Goal: Transaction & Acquisition: Purchase product/service

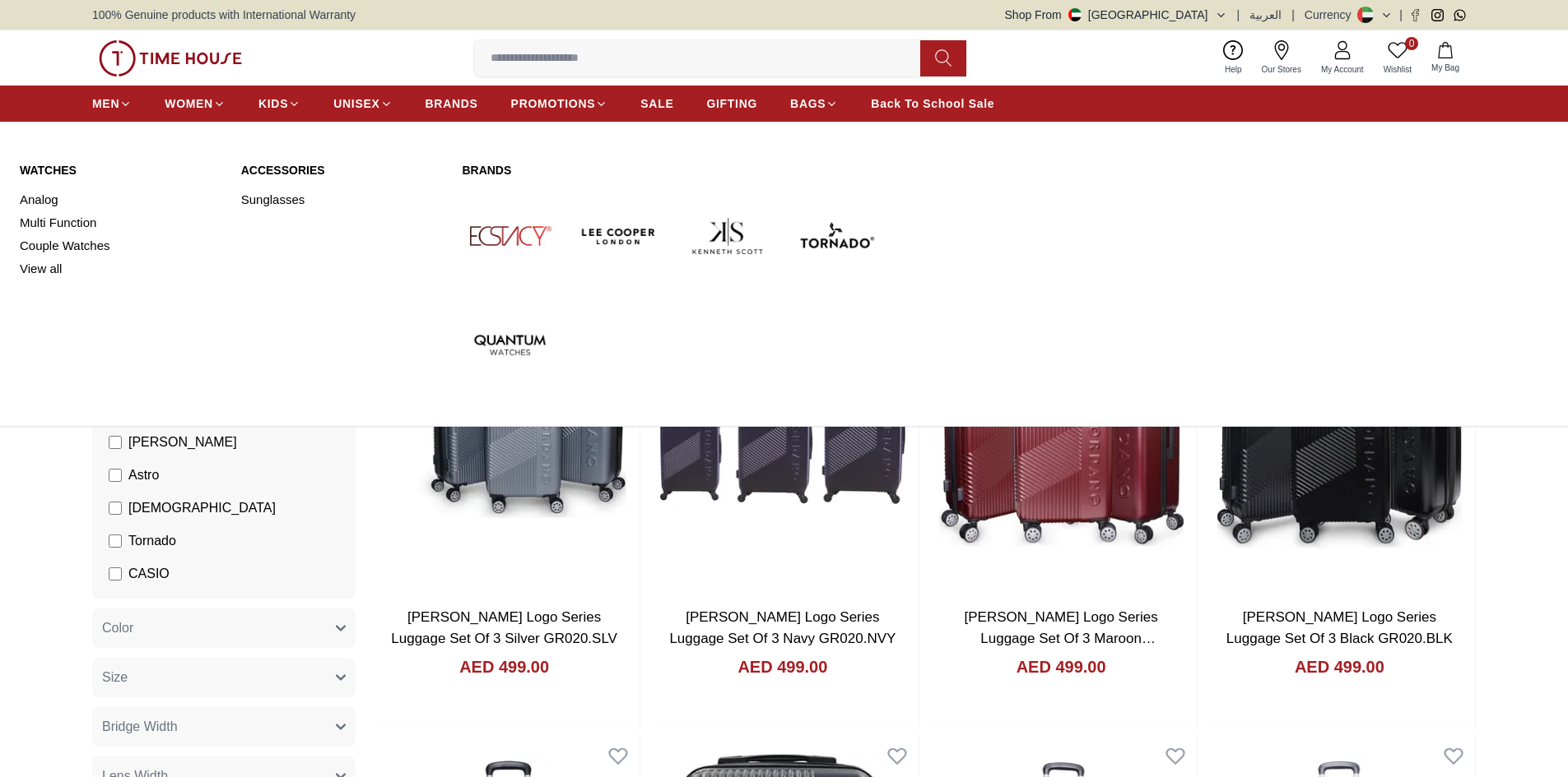
click at [192, 102] on span "WOMEN" at bounding box center [189, 104] width 48 height 17
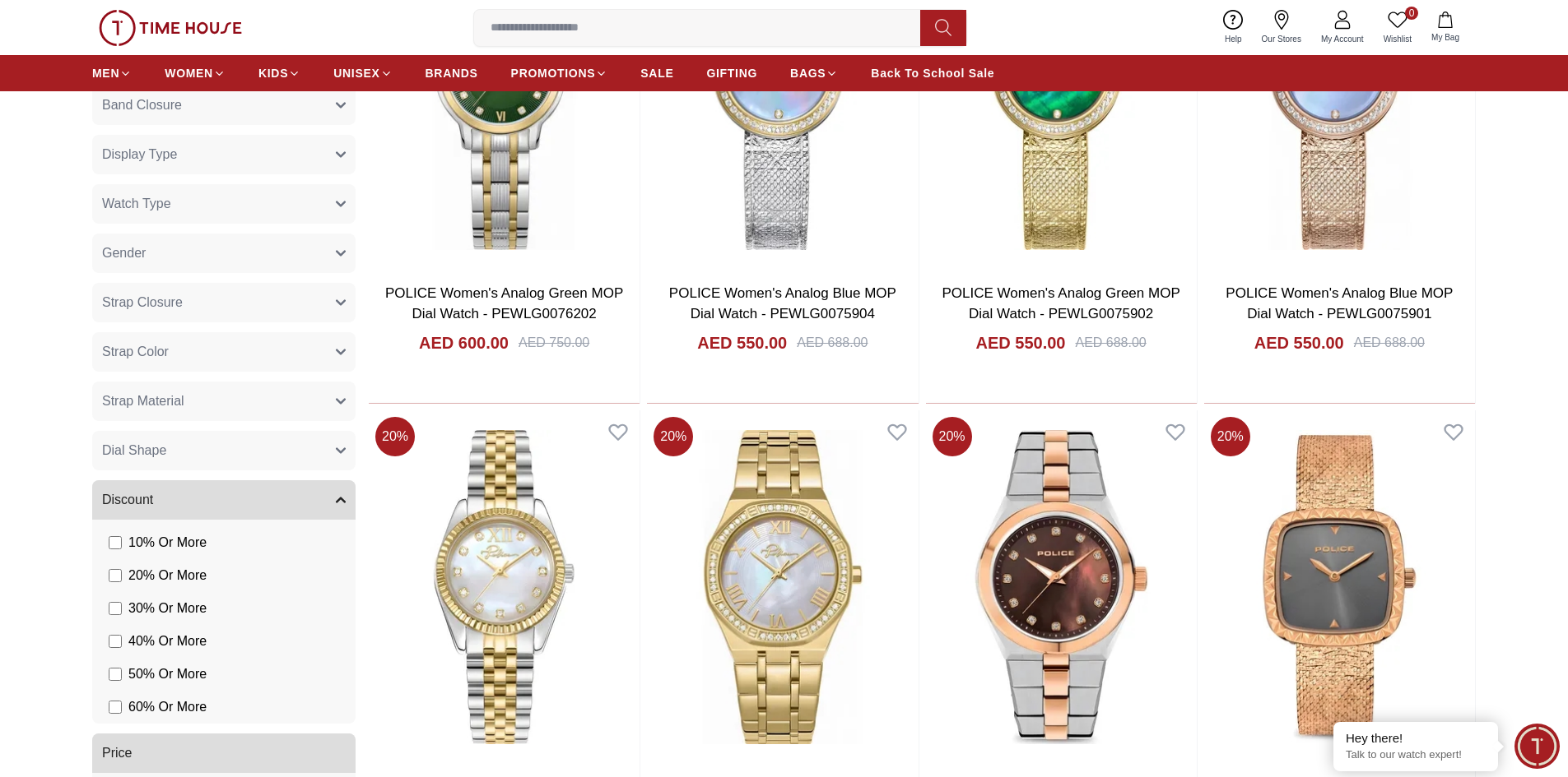
scroll to position [905, 0]
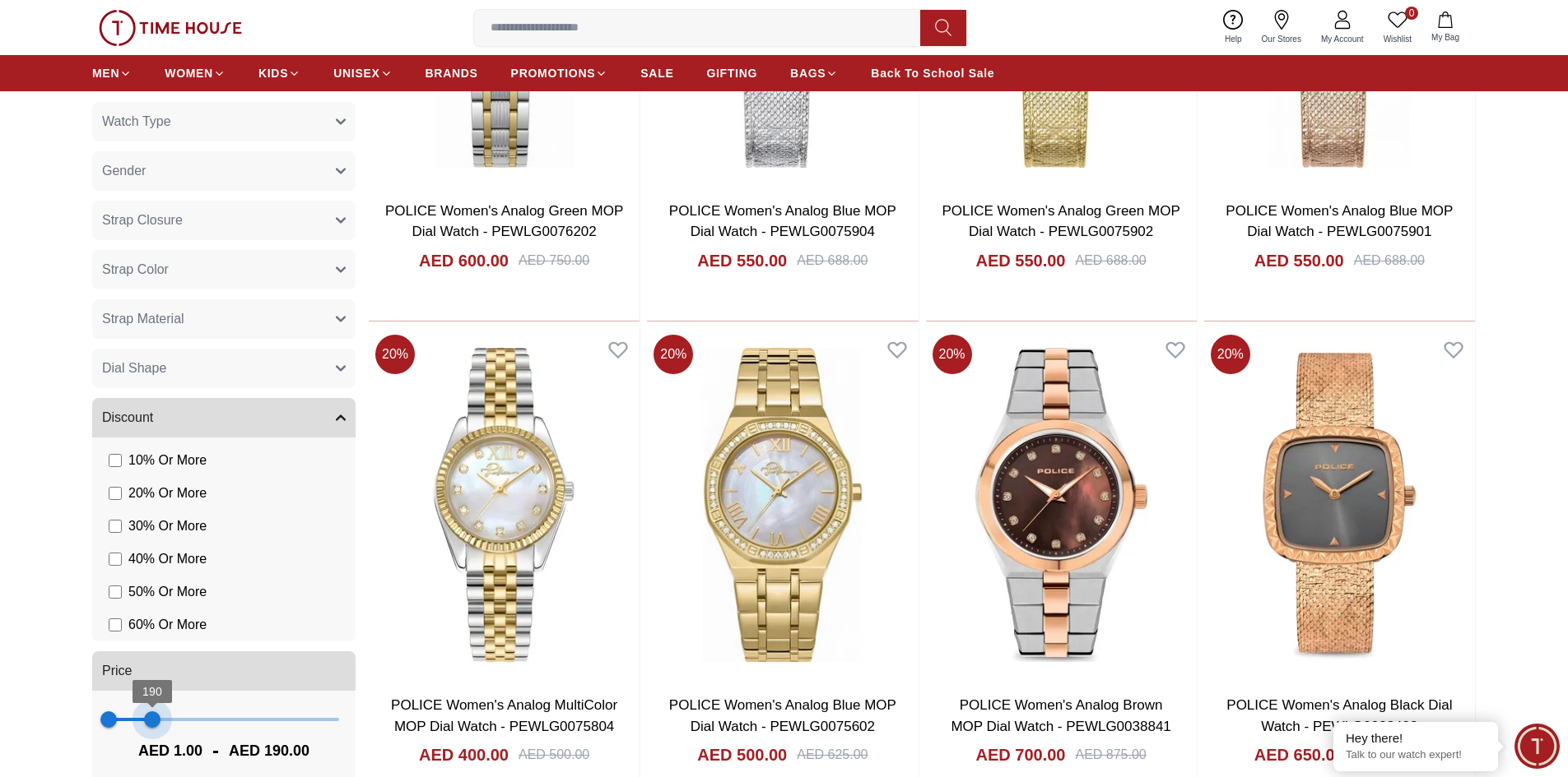
type input "***"
drag, startPoint x: 342, startPoint y: 720, endPoint x: 154, endPoint y: 715, distance: 188.1
click at [154, 715] on span "197" at bounding box center [154, 720] width 17 height 17
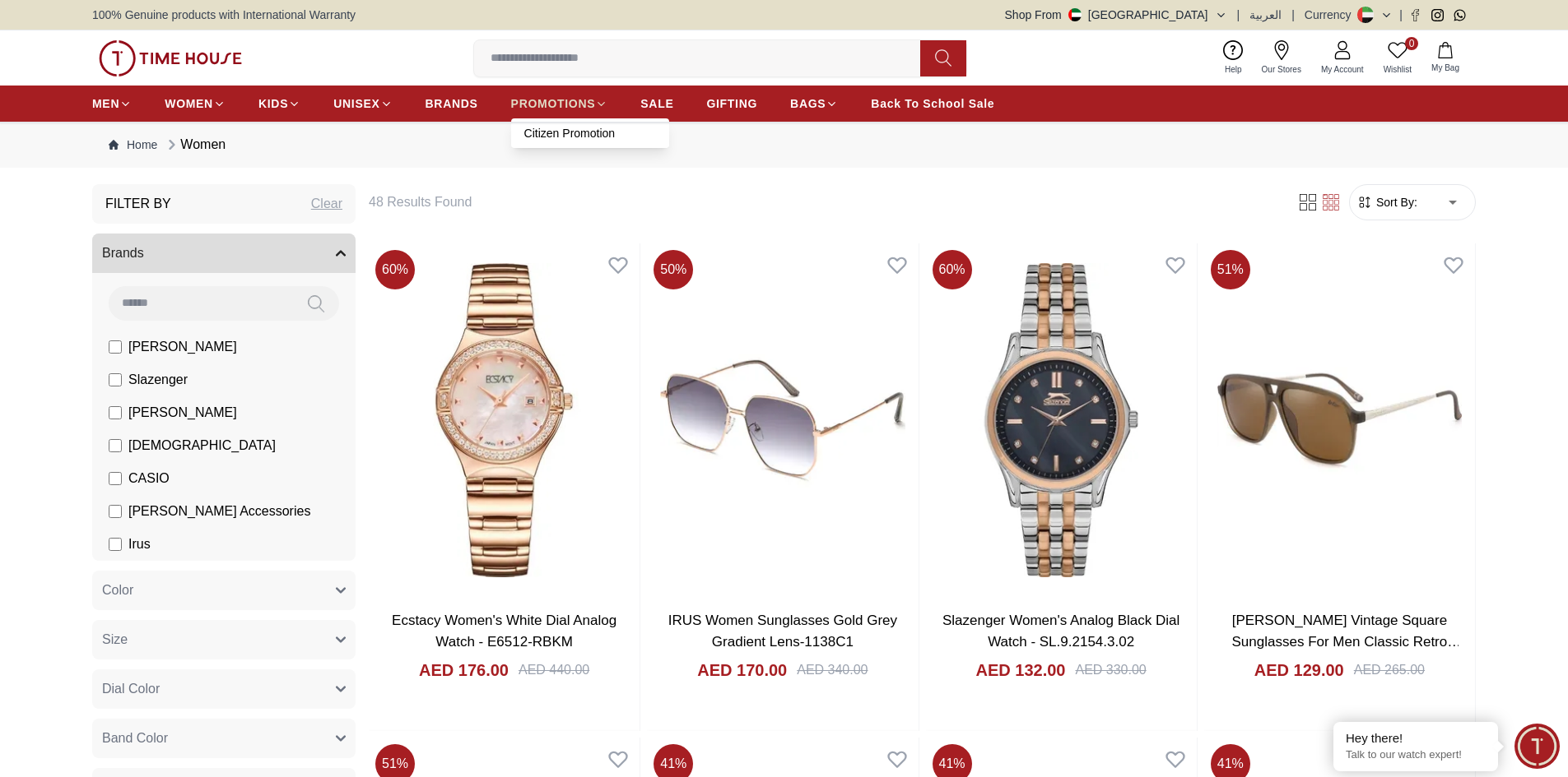
click at [583, 106] on span "PROMOTIONS" at bounding box center [553, 104] width 85 height 17
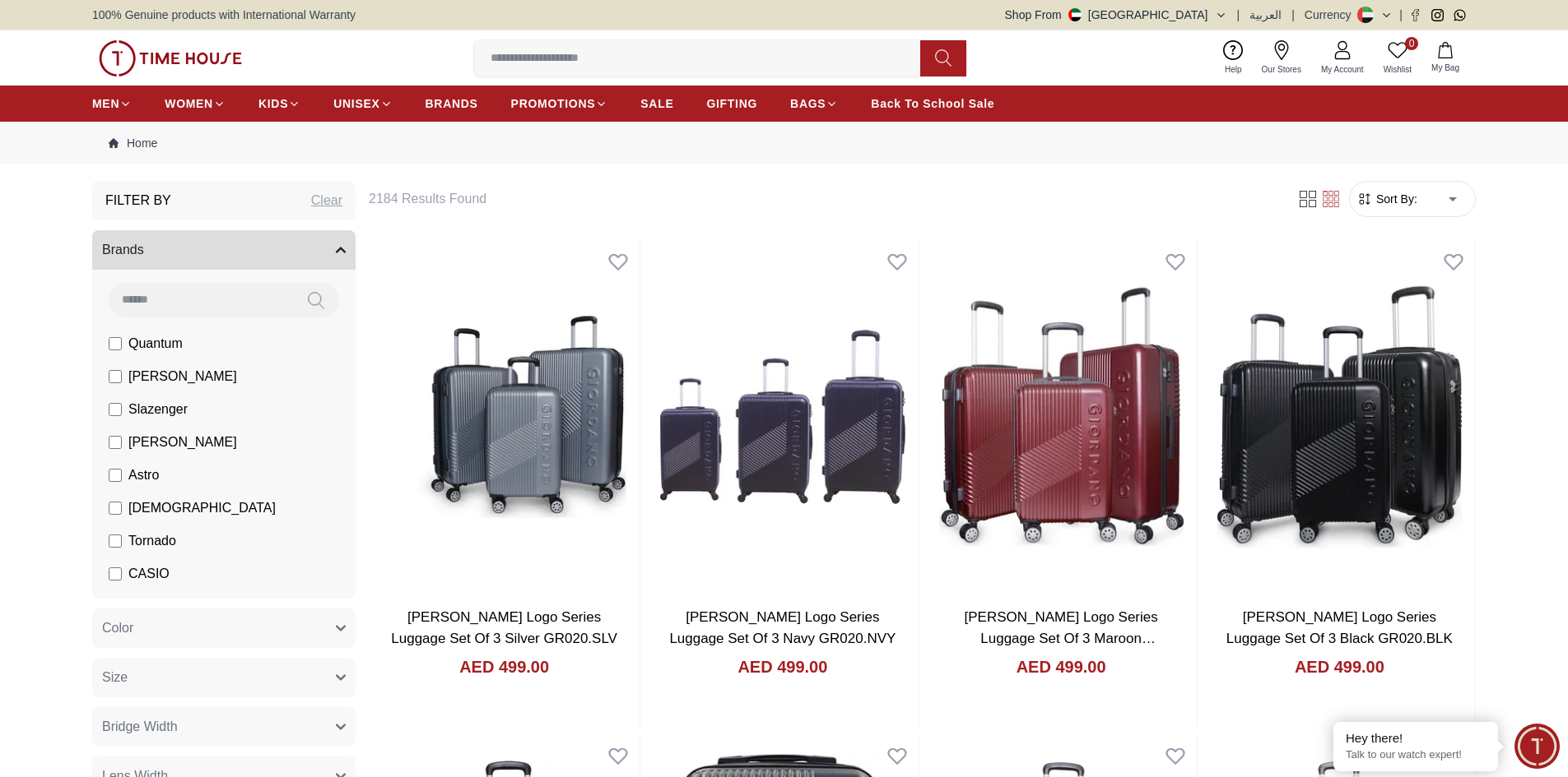
click at [611, 57] on input at bounding box center [704, 58] width 459 height 33
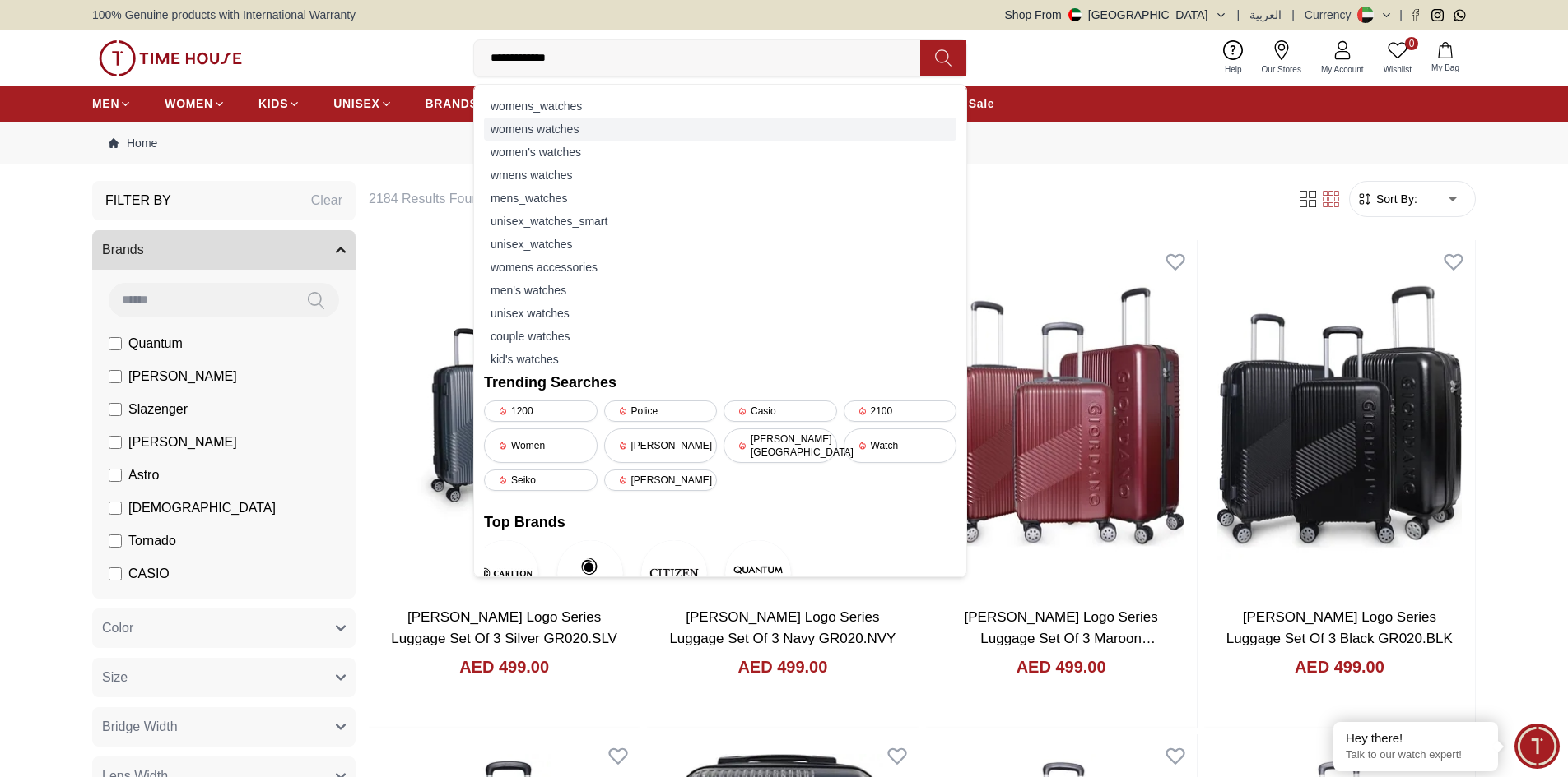
type input "**********"
click at [578, 126] on div "womens watches" at bounding box center [720, 129] width 473 height 23
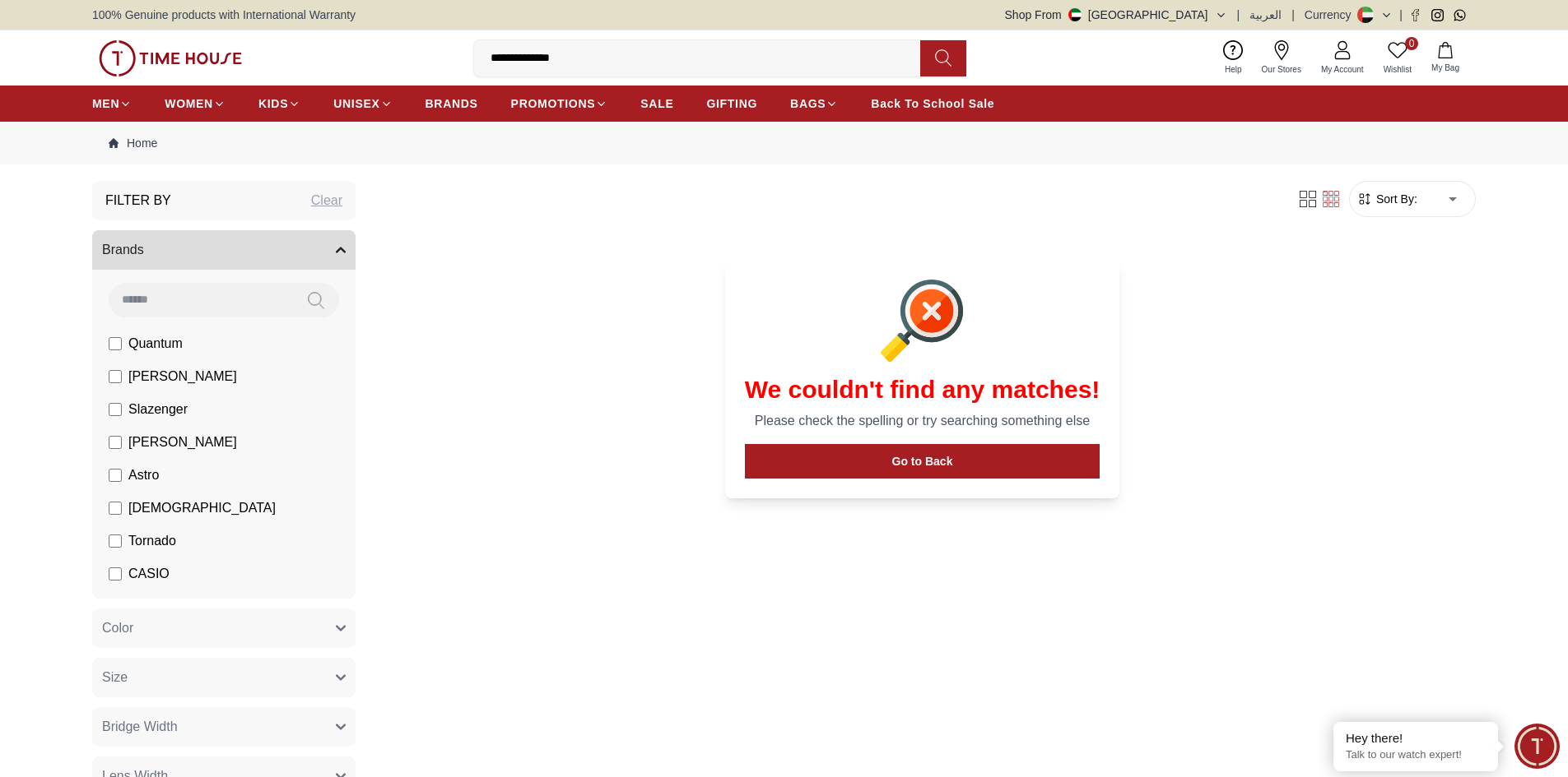
click at [603, 57] on input "**********" at bounding box center [704, 58] width 459 height 33
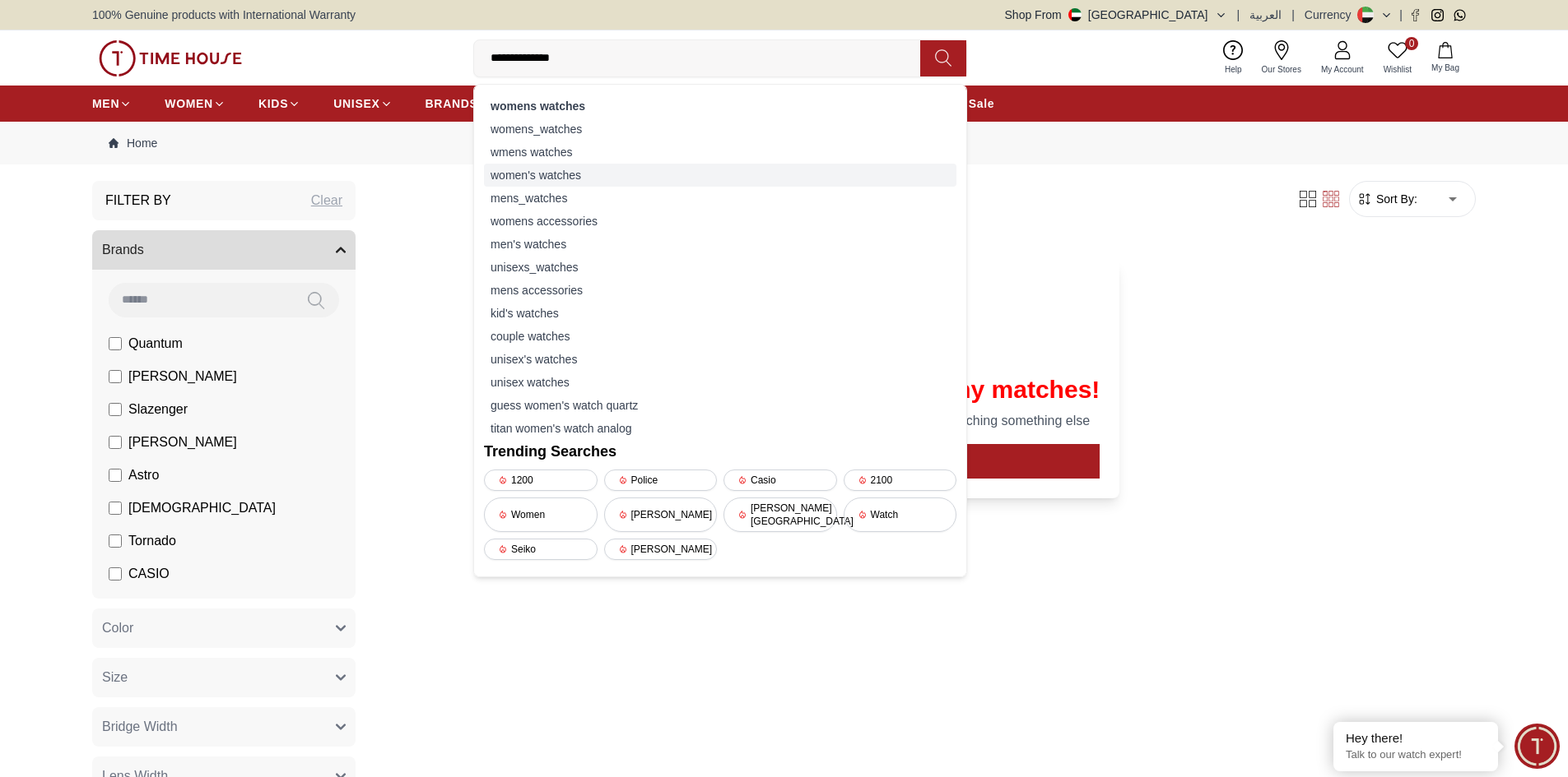
click at [559, 177] on div "women's watches" at bounding box center [720, 176] width 473 height 23
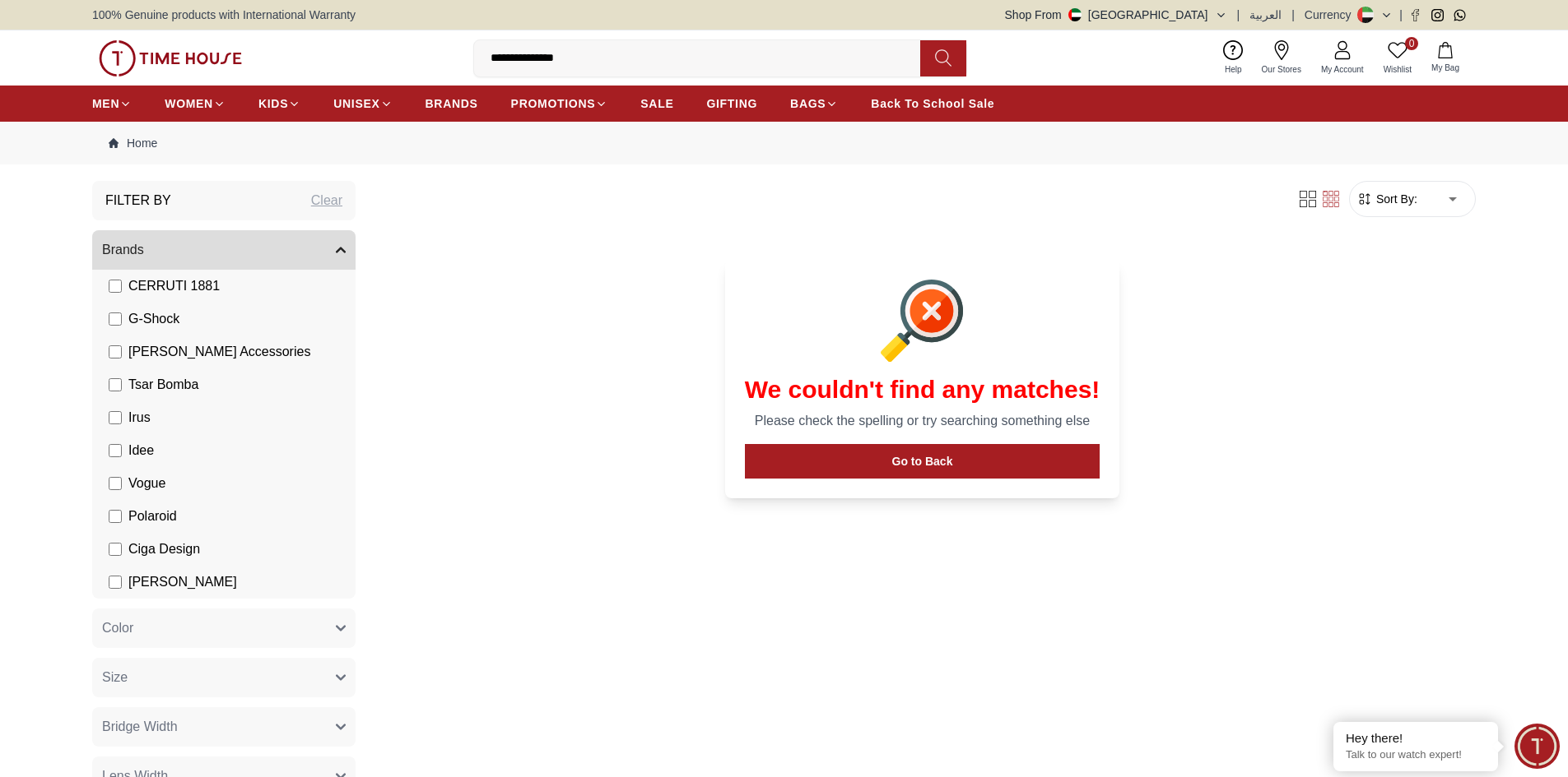
click at [589, 52] on input "**********" at bounding box center [704, 58] width 459 height 33
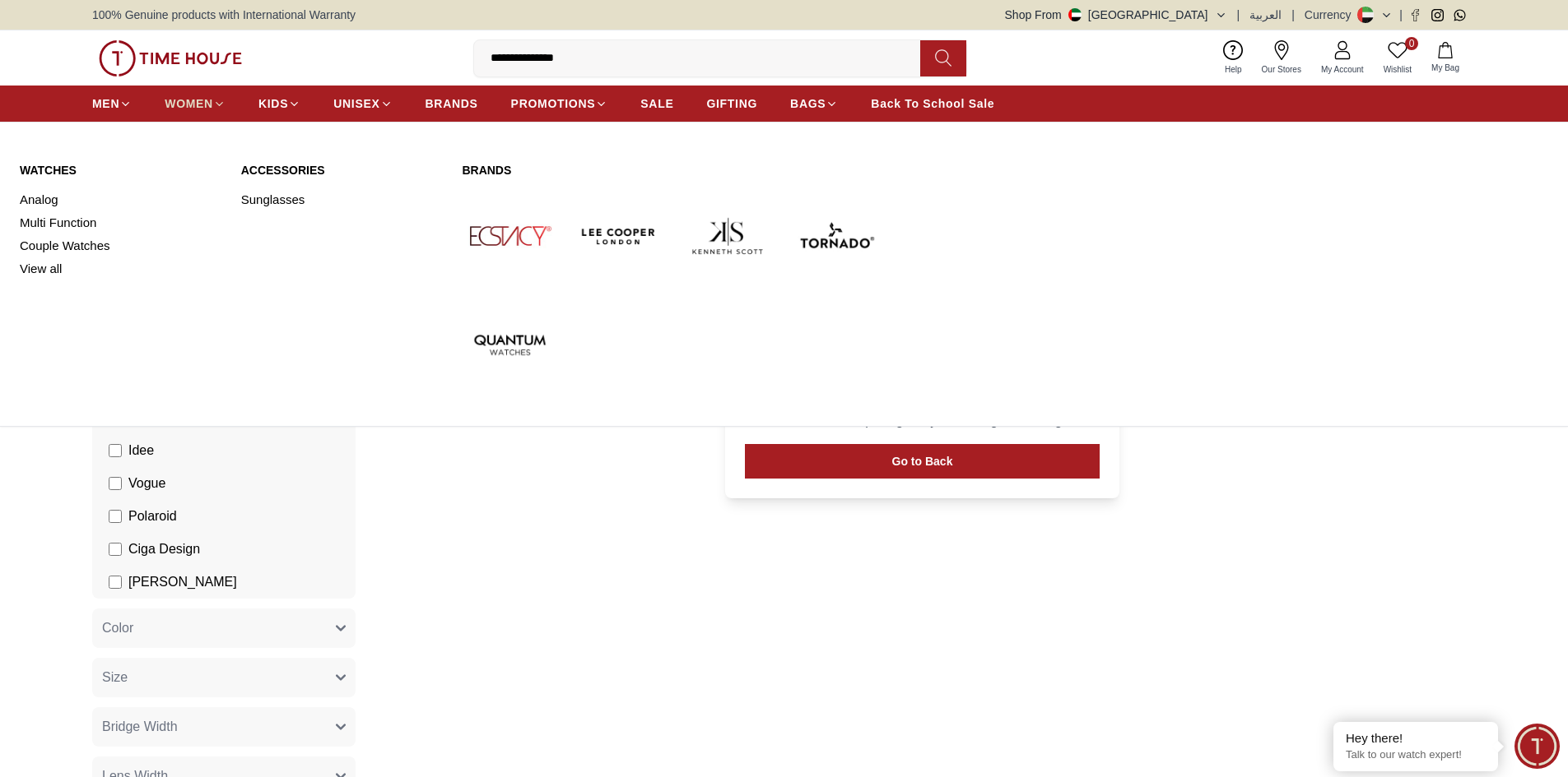
click at [197, 105] on span "WOMEN" at bounding box center [189, 104] width 48 height 17
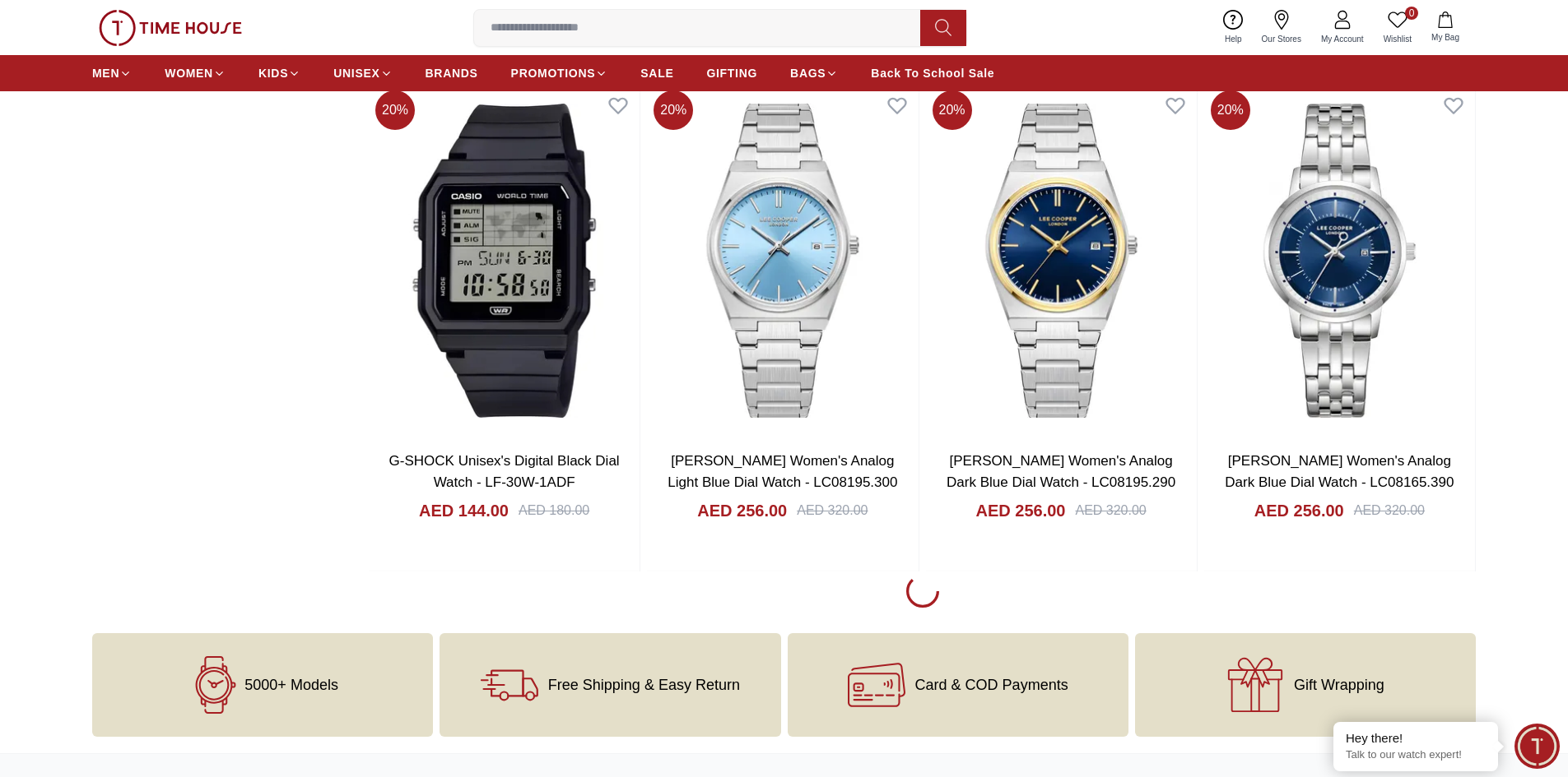
scroll to position [2467, 0]
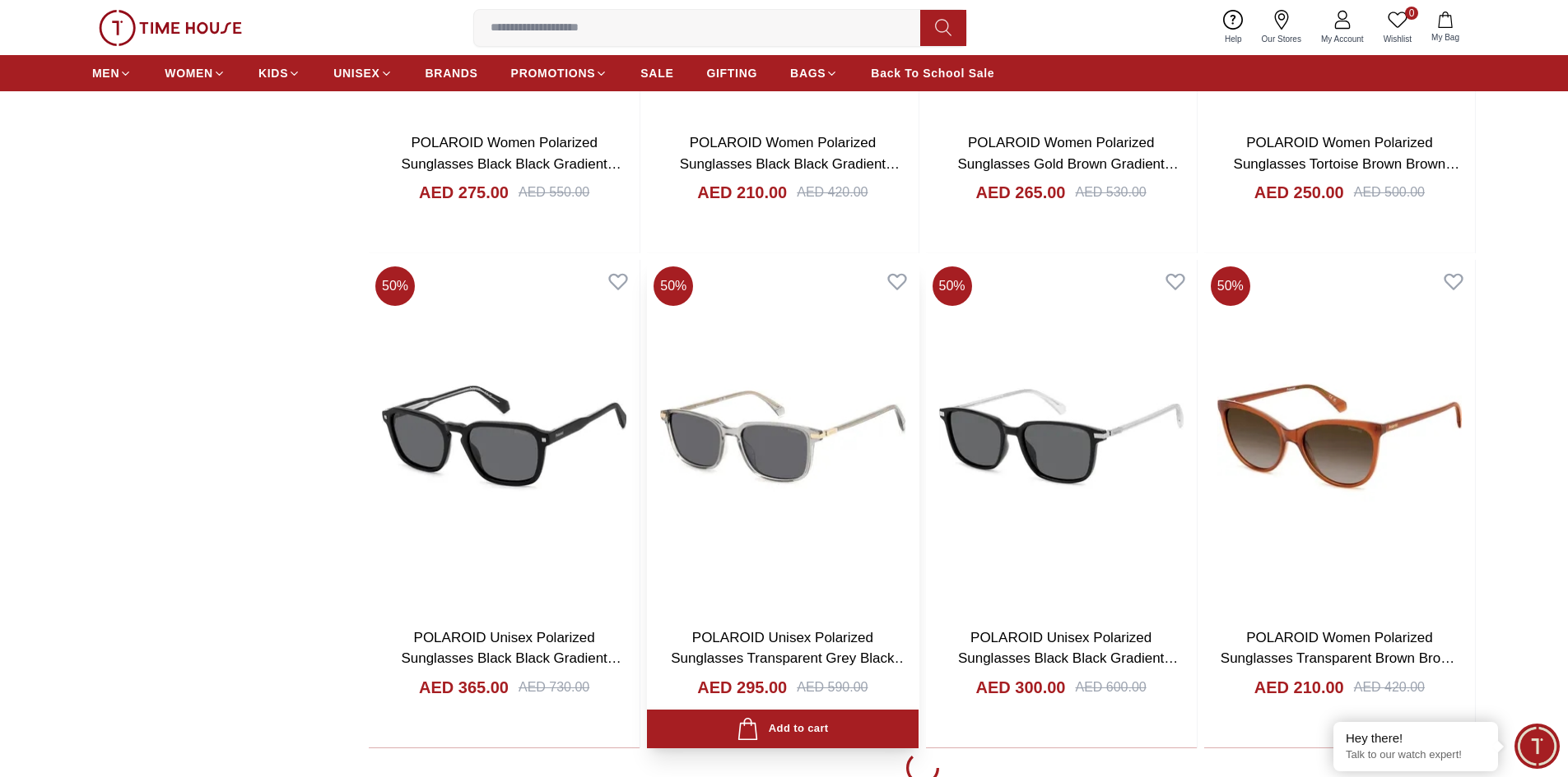
scroll to position [7321, 0]
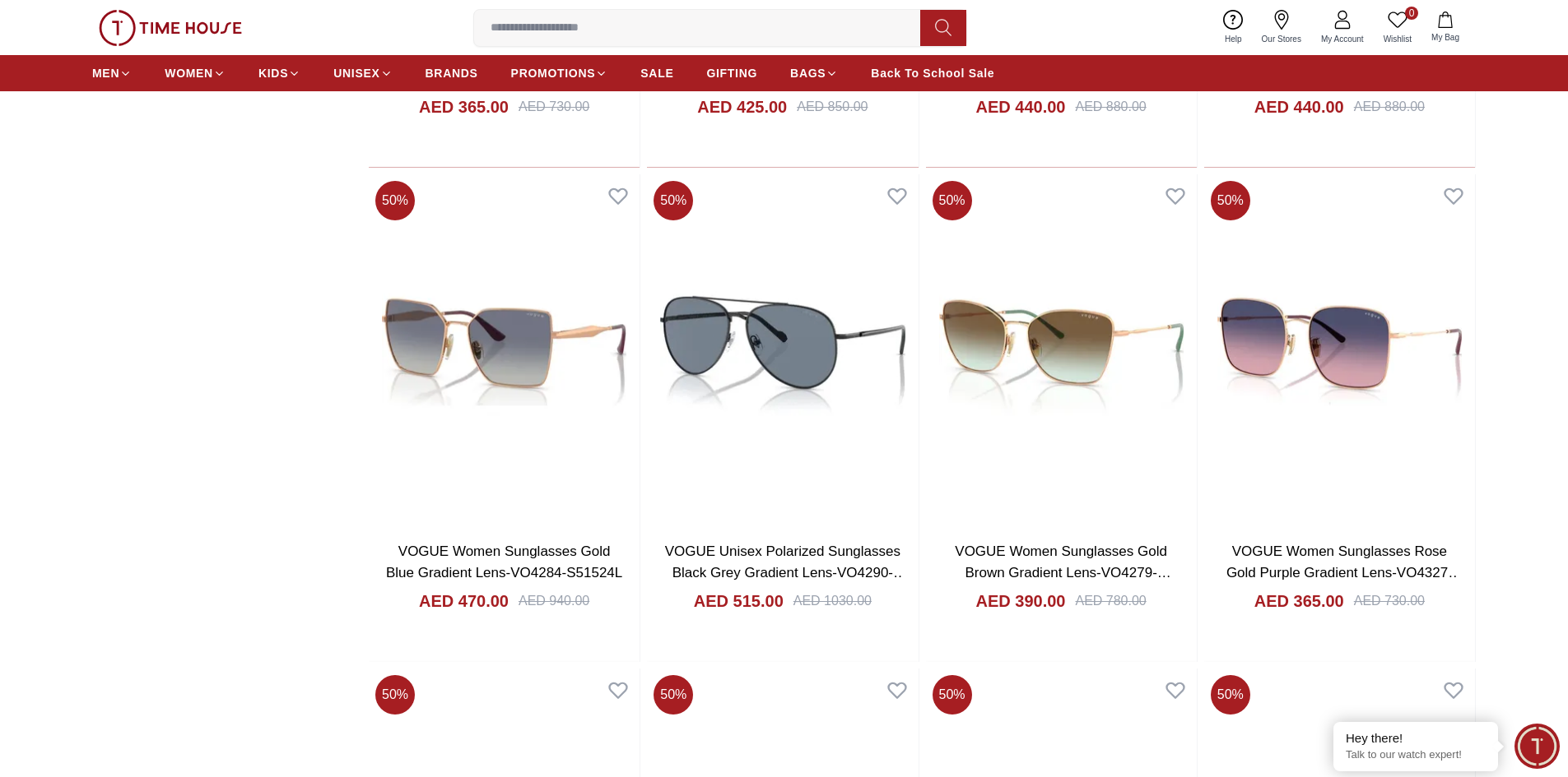
scroll to position [4936, 0]
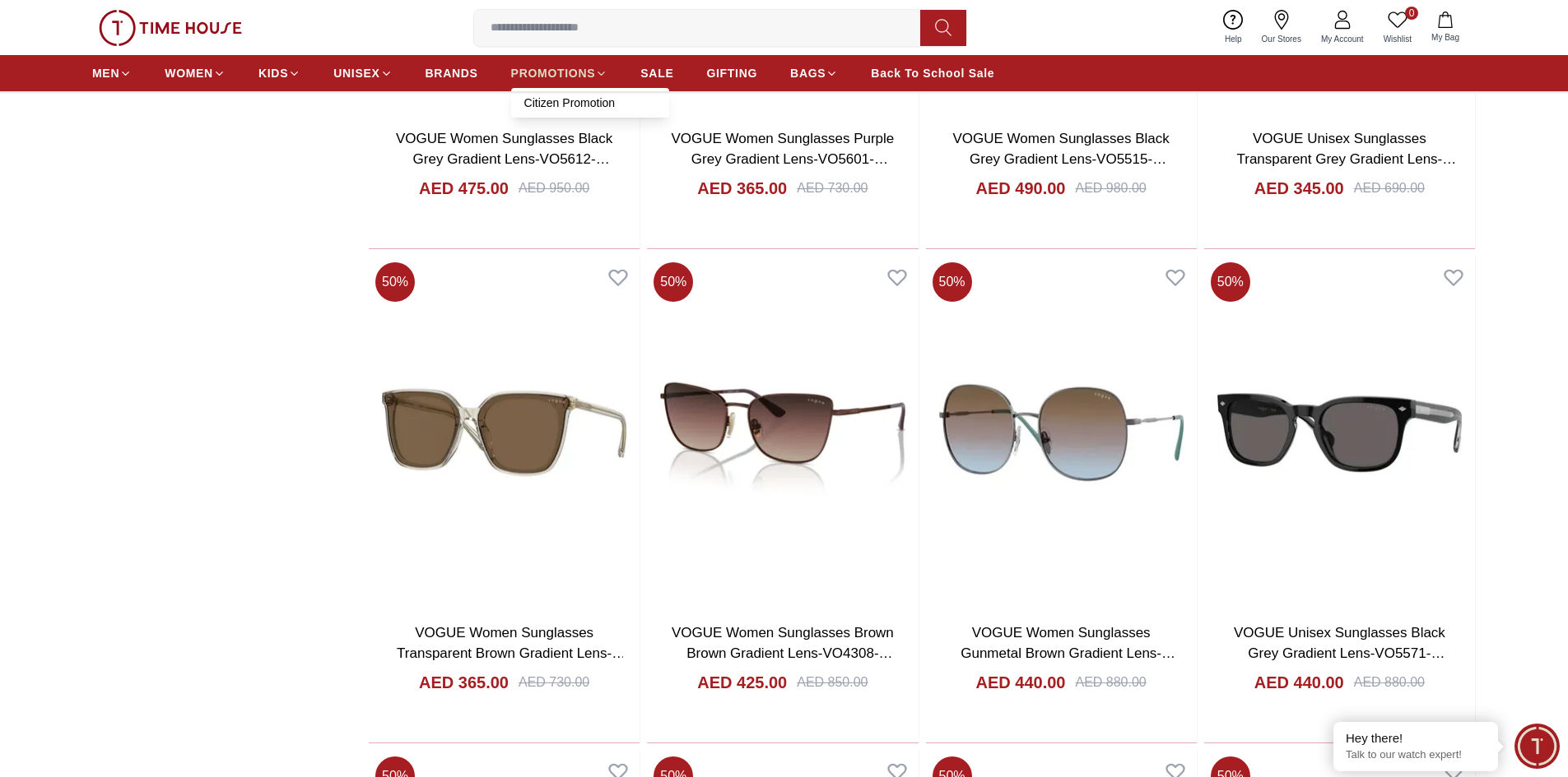
click at [568, 70] on span "PROMOTIONS" at bounding box center [553, 73] width 85 height 17
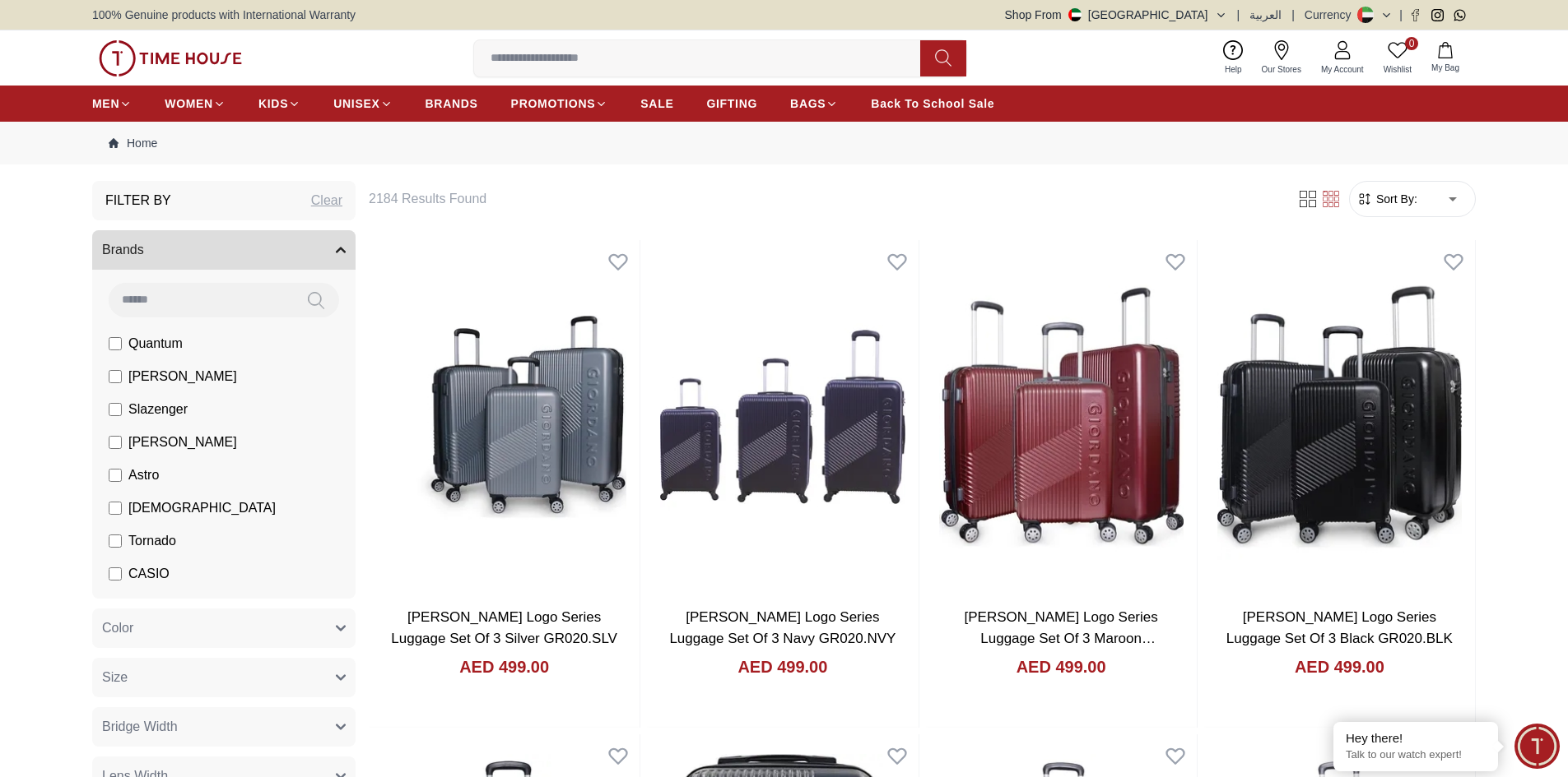
click at [176, 412] on span "Slazenger" at bounding box center [157, 410] width 59 height 20
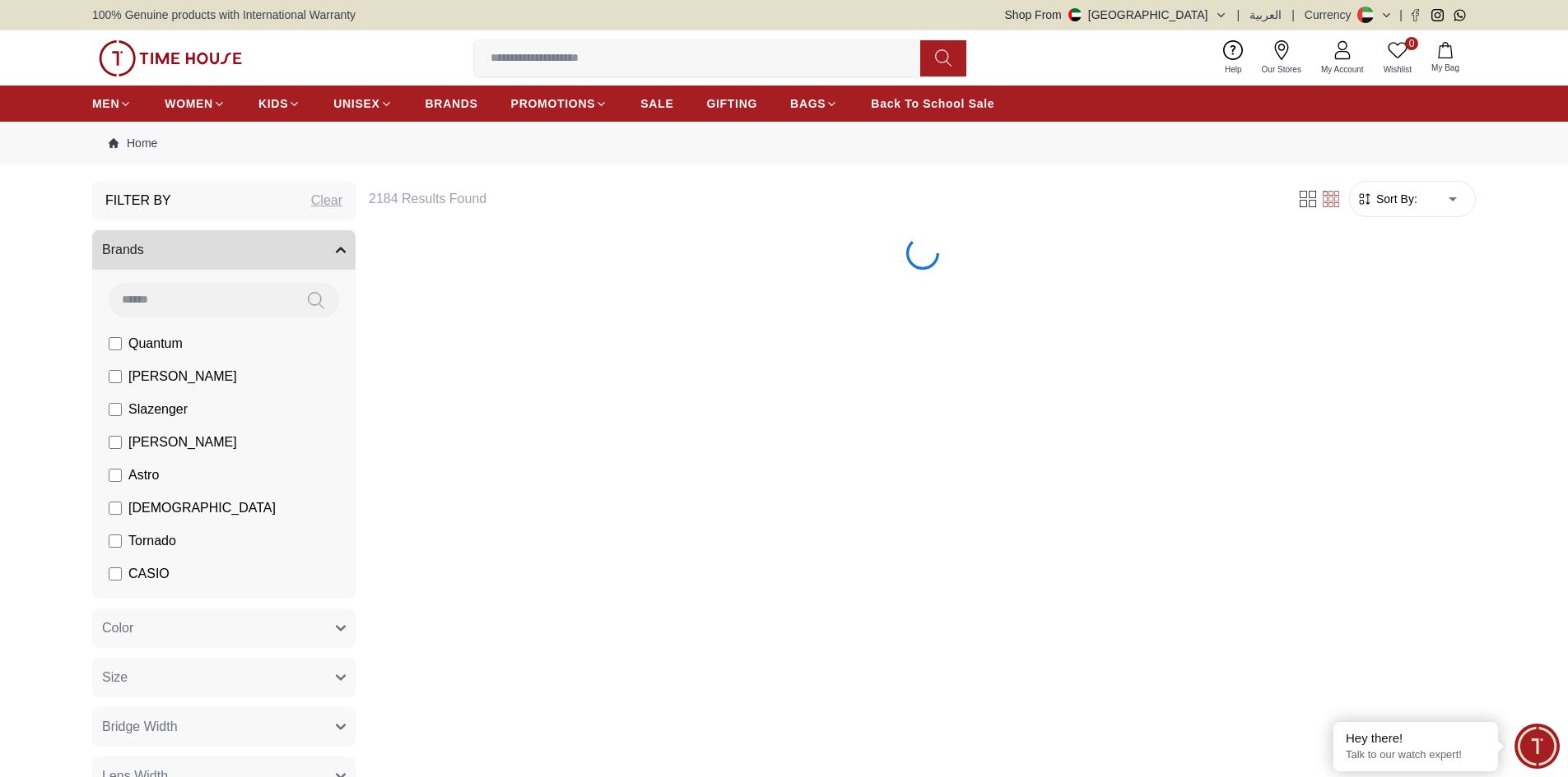
click at [171, 442] on span "[PERSON_NAME]" at bounding box center [182, 443] width 109 height 20
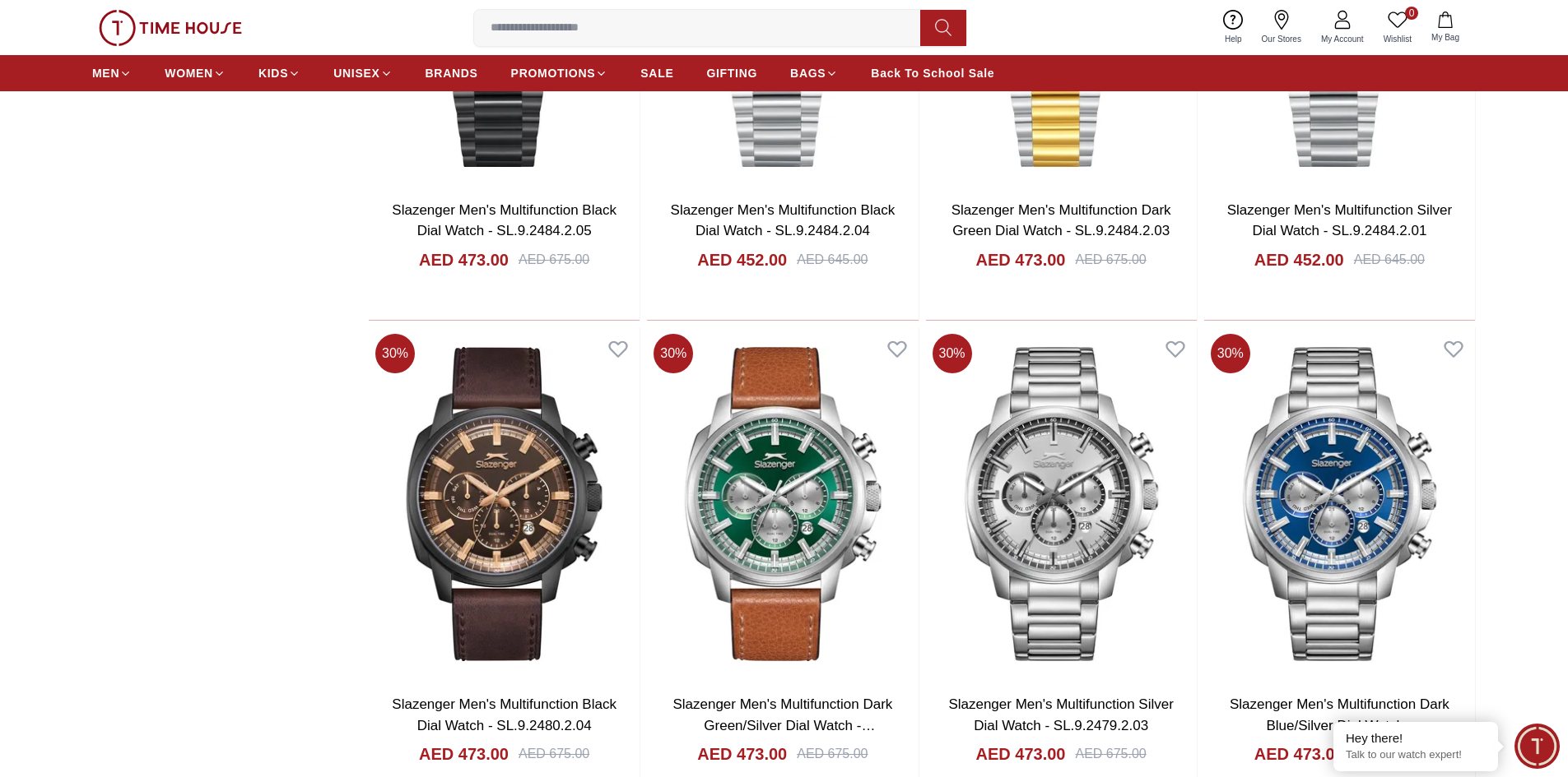
scroll to position [2221, 0]
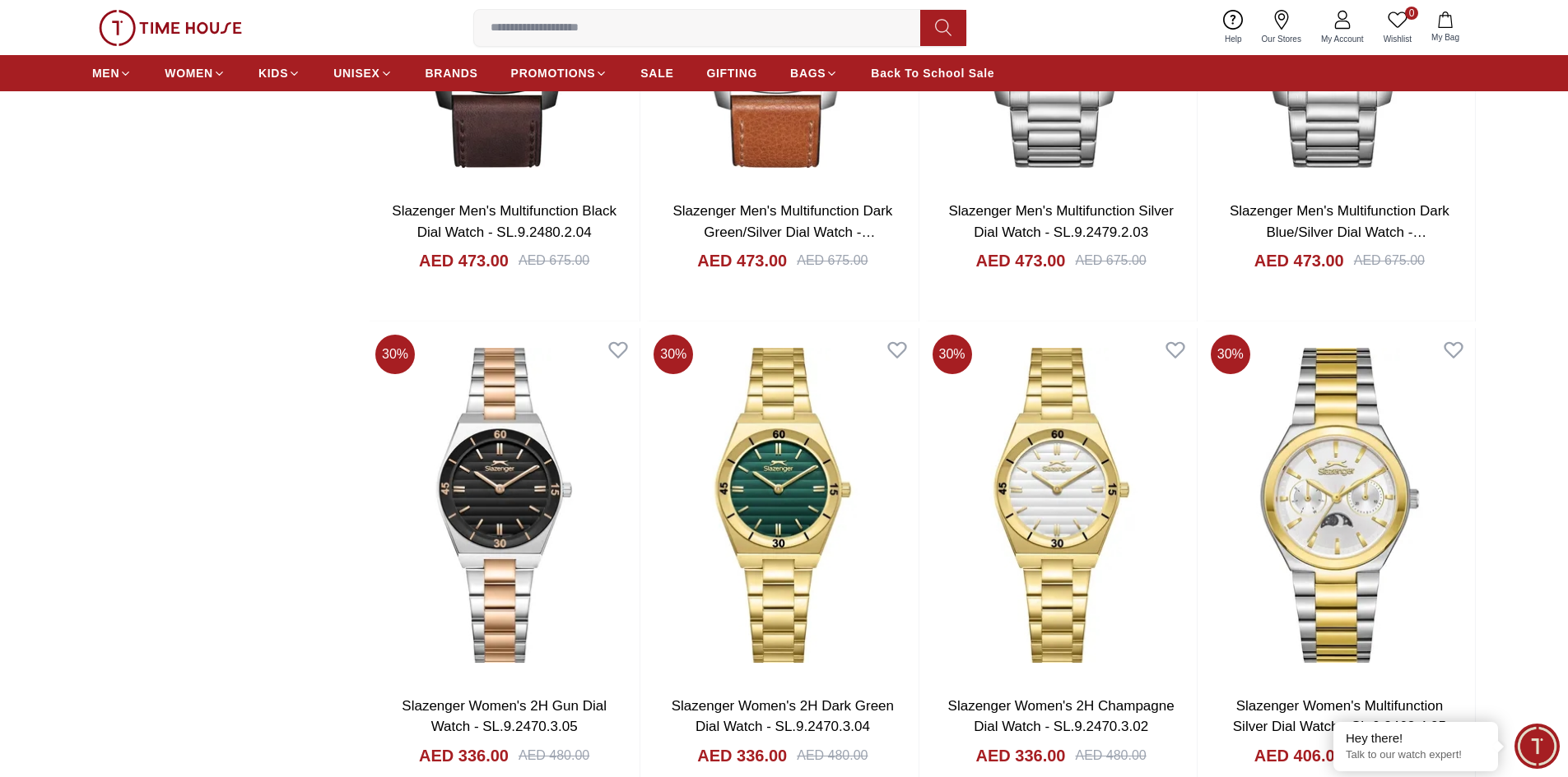
scroll to position [2601, 0]
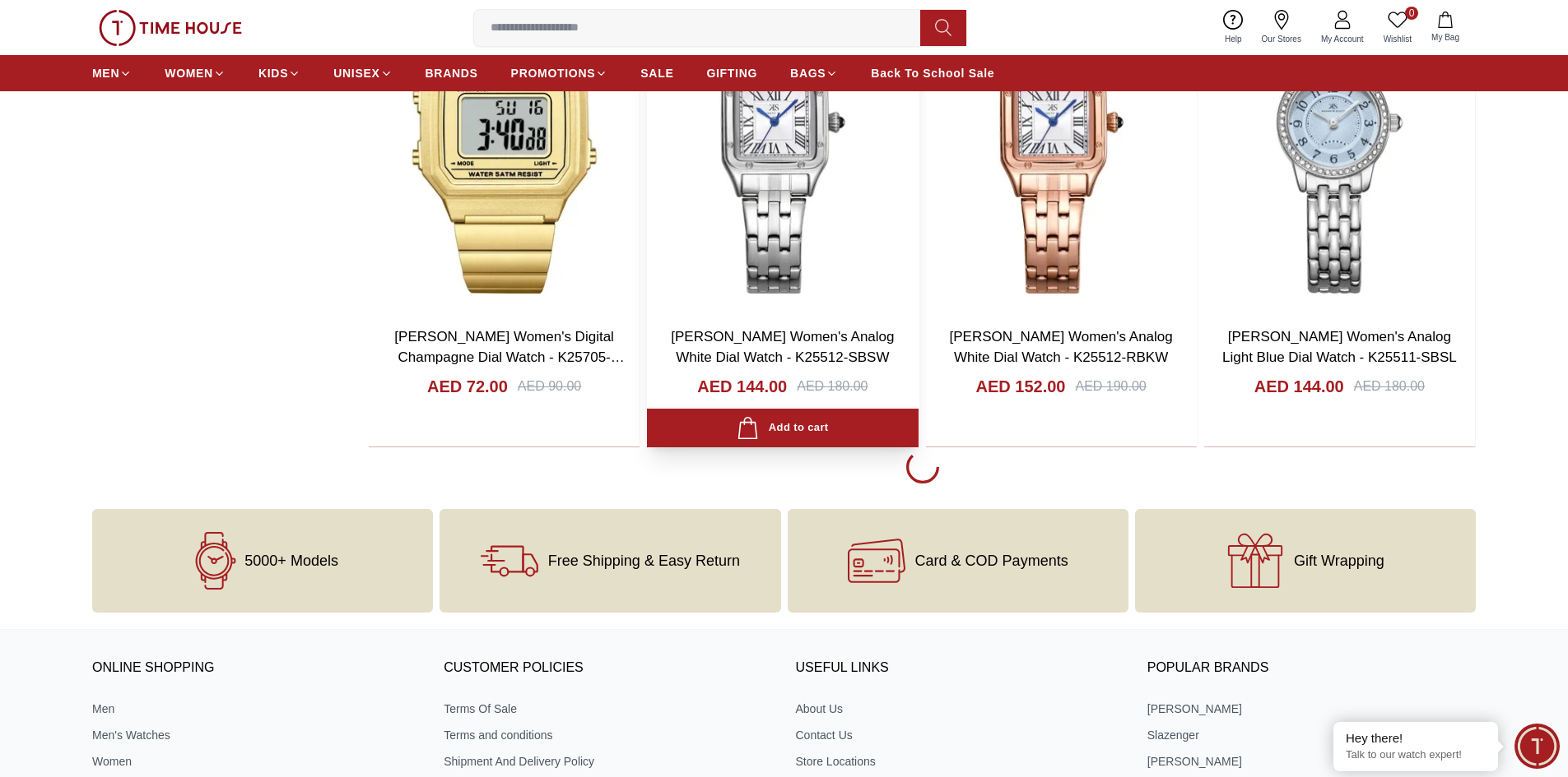
scroll to position [7290, 0]
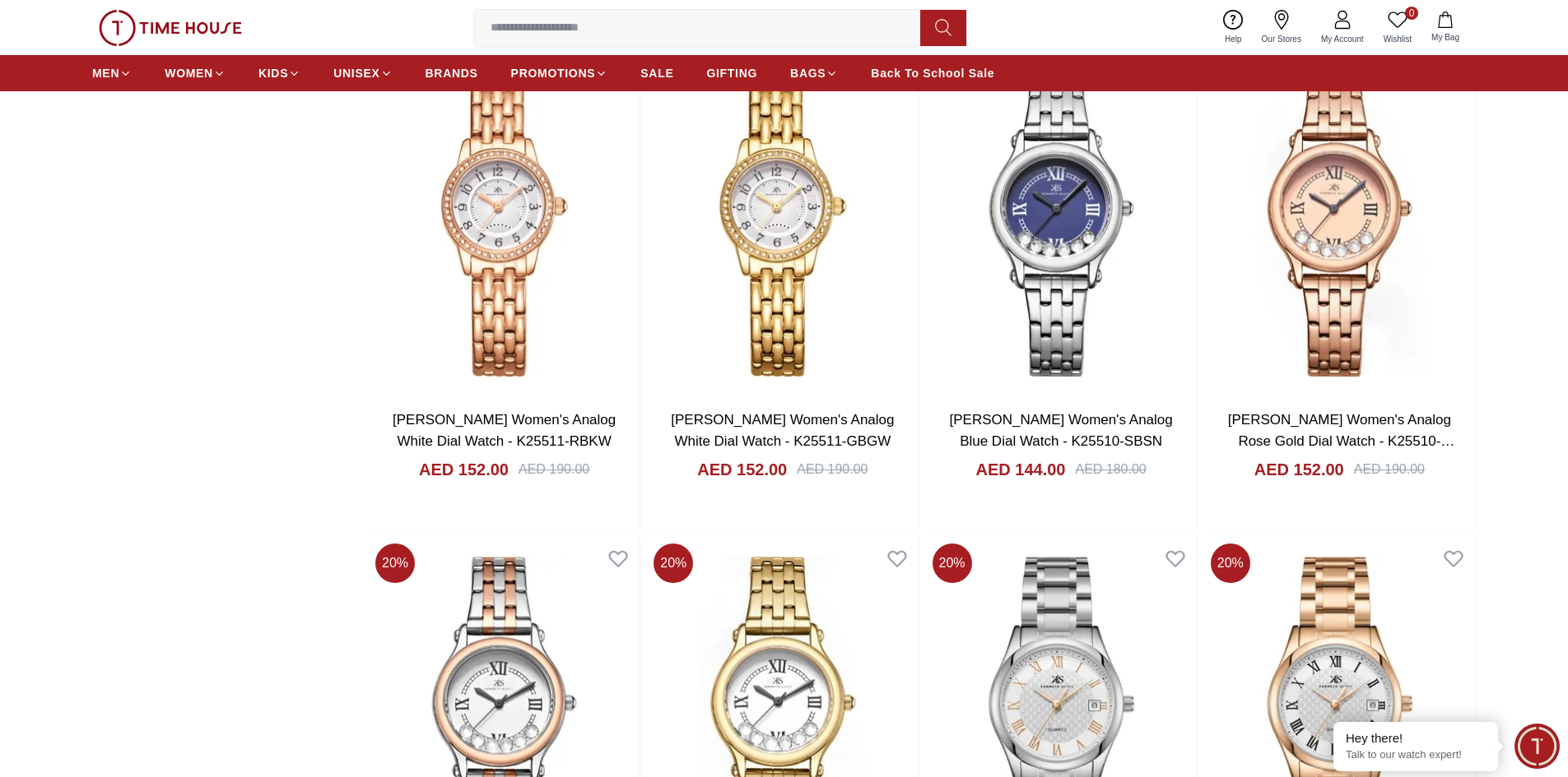
scroll to position [7455, 0]
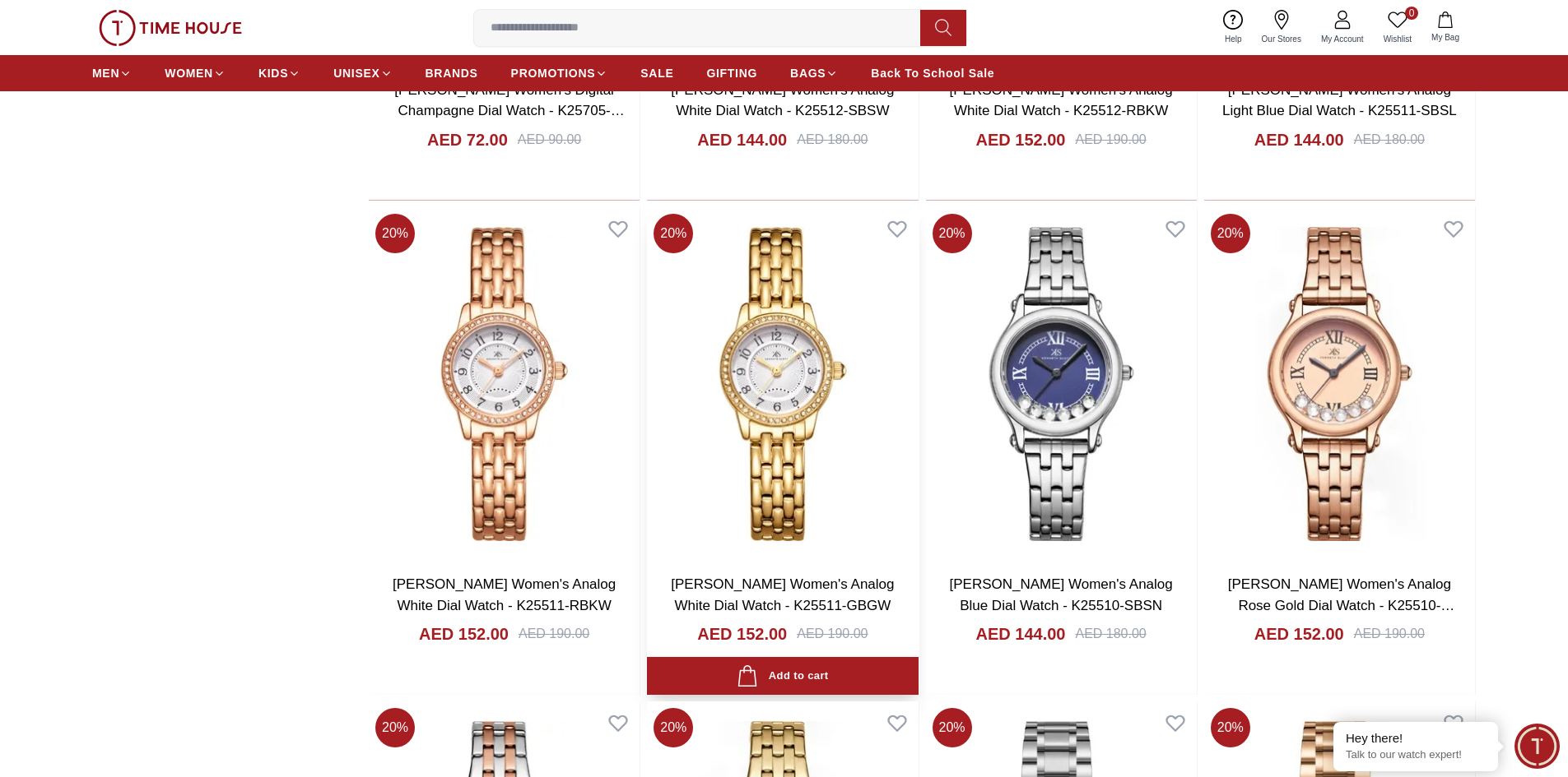
click at [797, 467] on img at bounding box center [782, 384] width 270 height 354
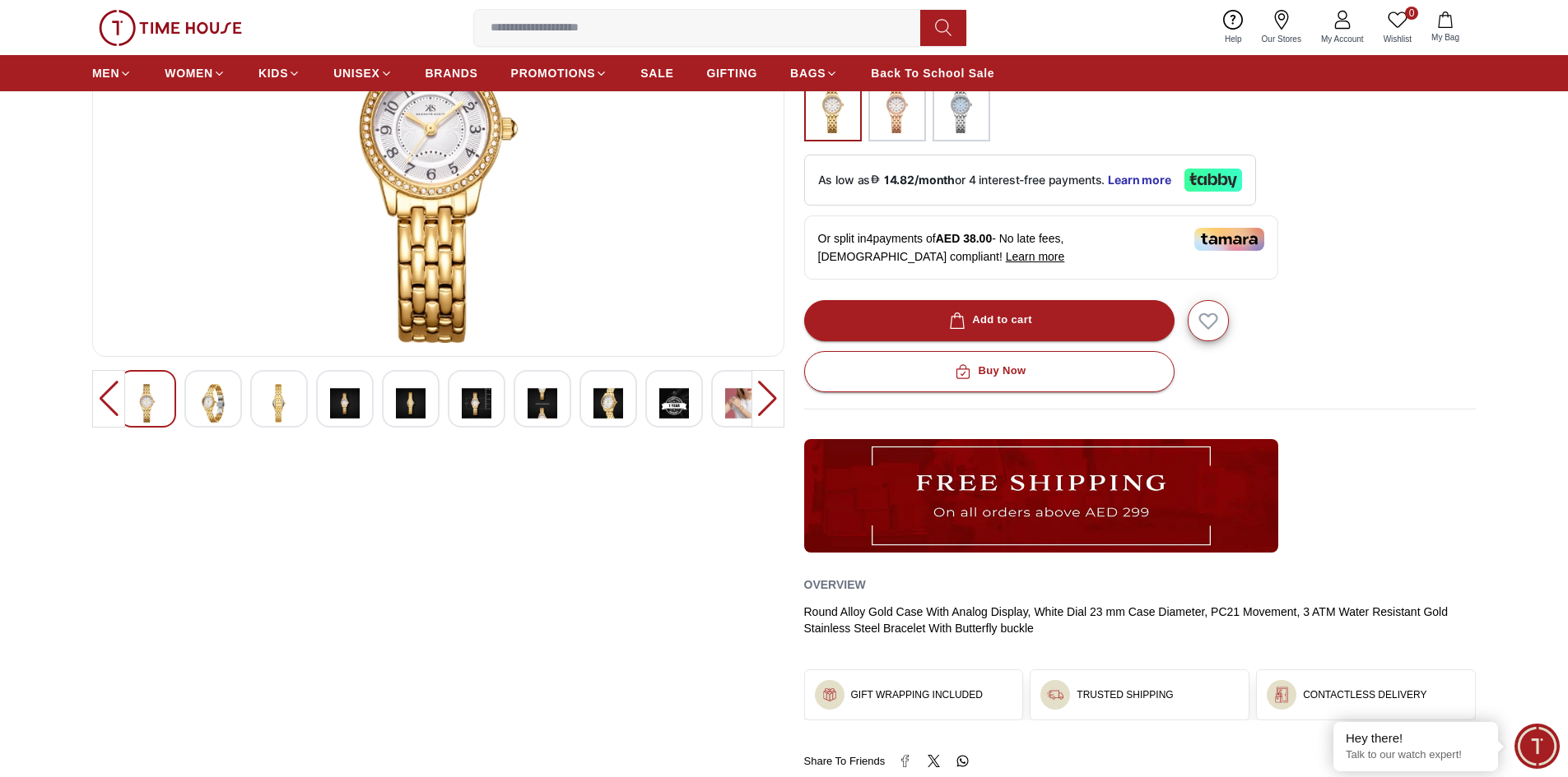
scroll to position [329, 0]
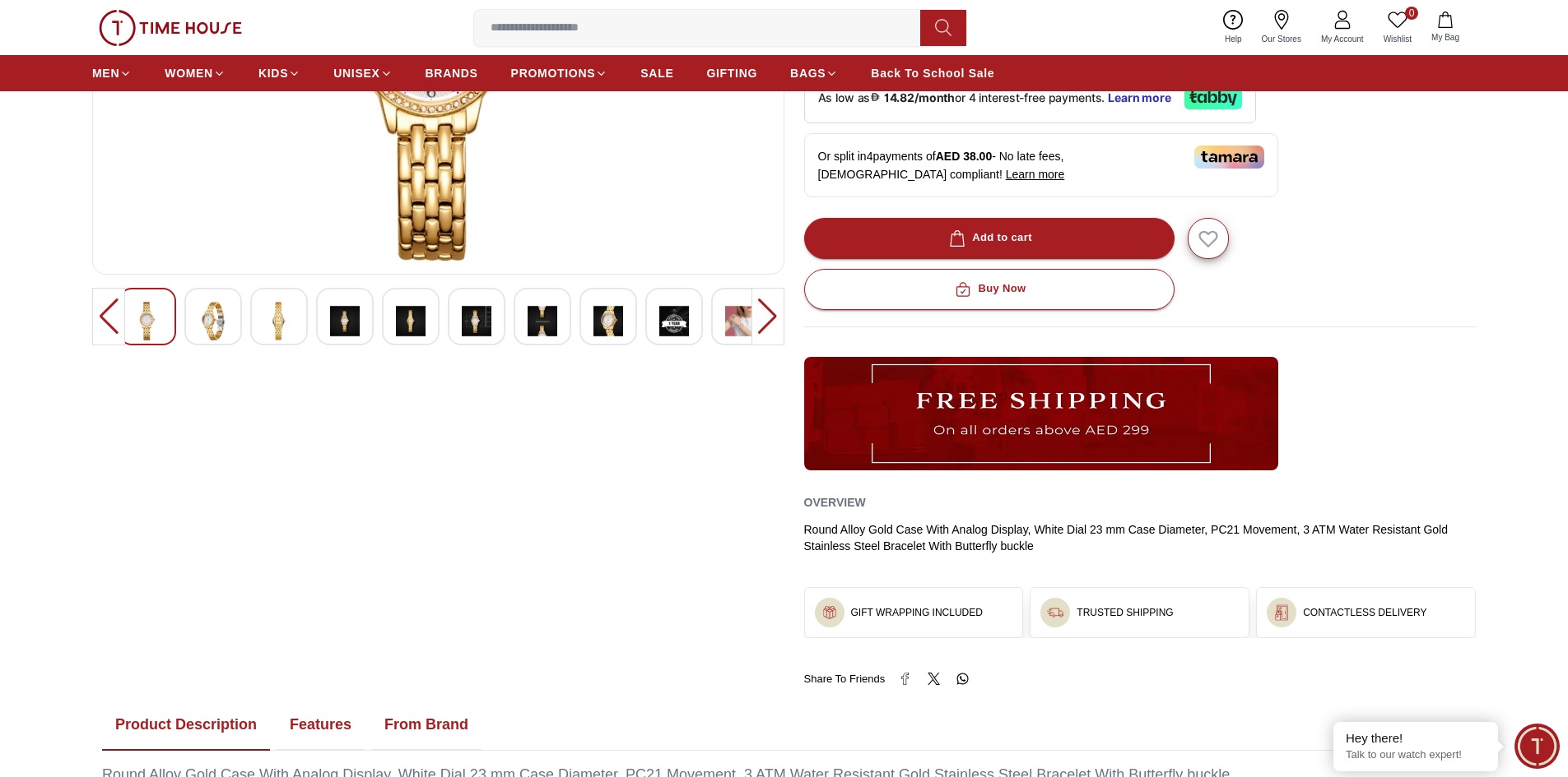
click at [219, 329] on img at bounding box center [213, 321] width 30 height 38
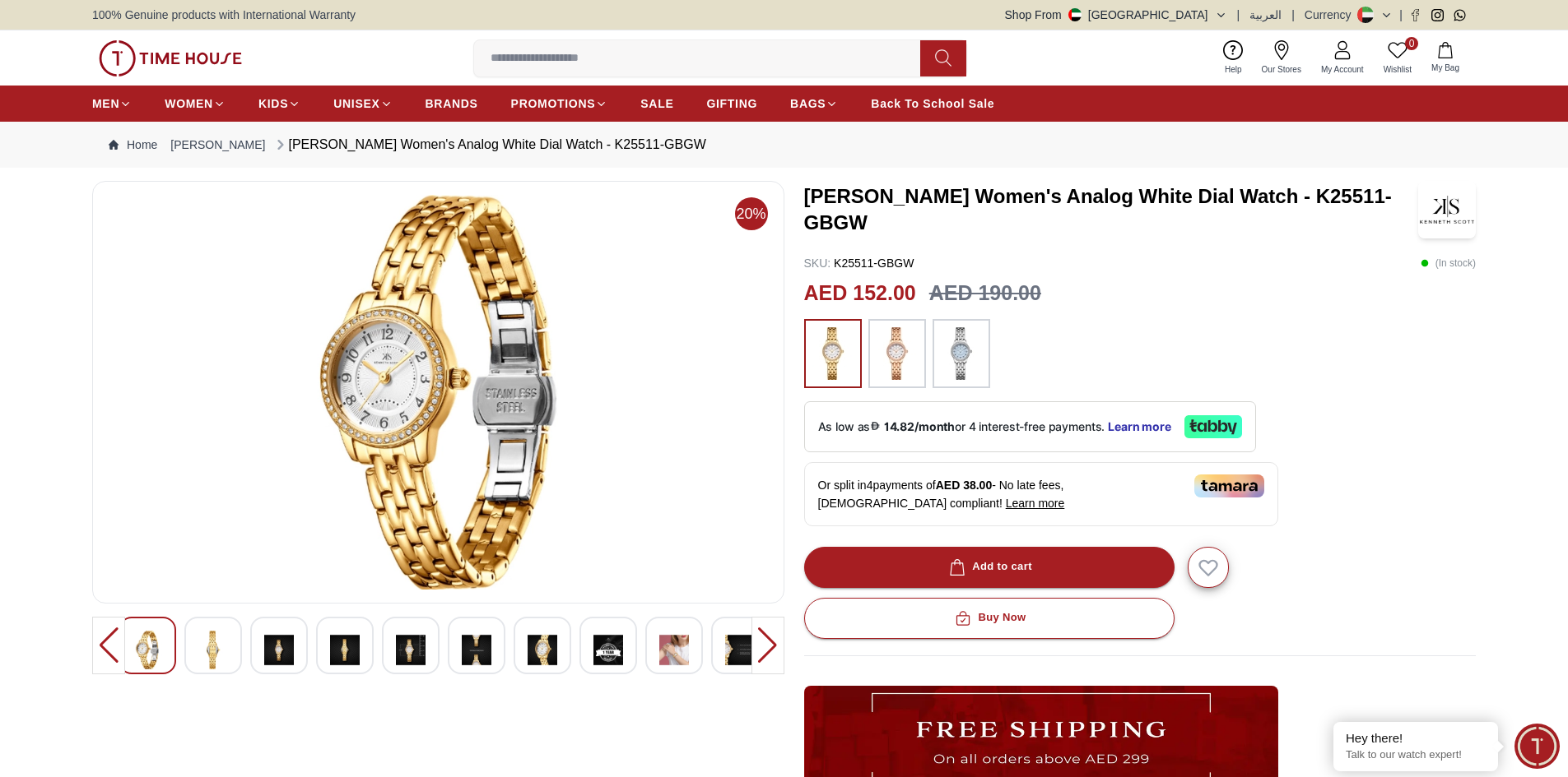
scroll to position [165, 0]
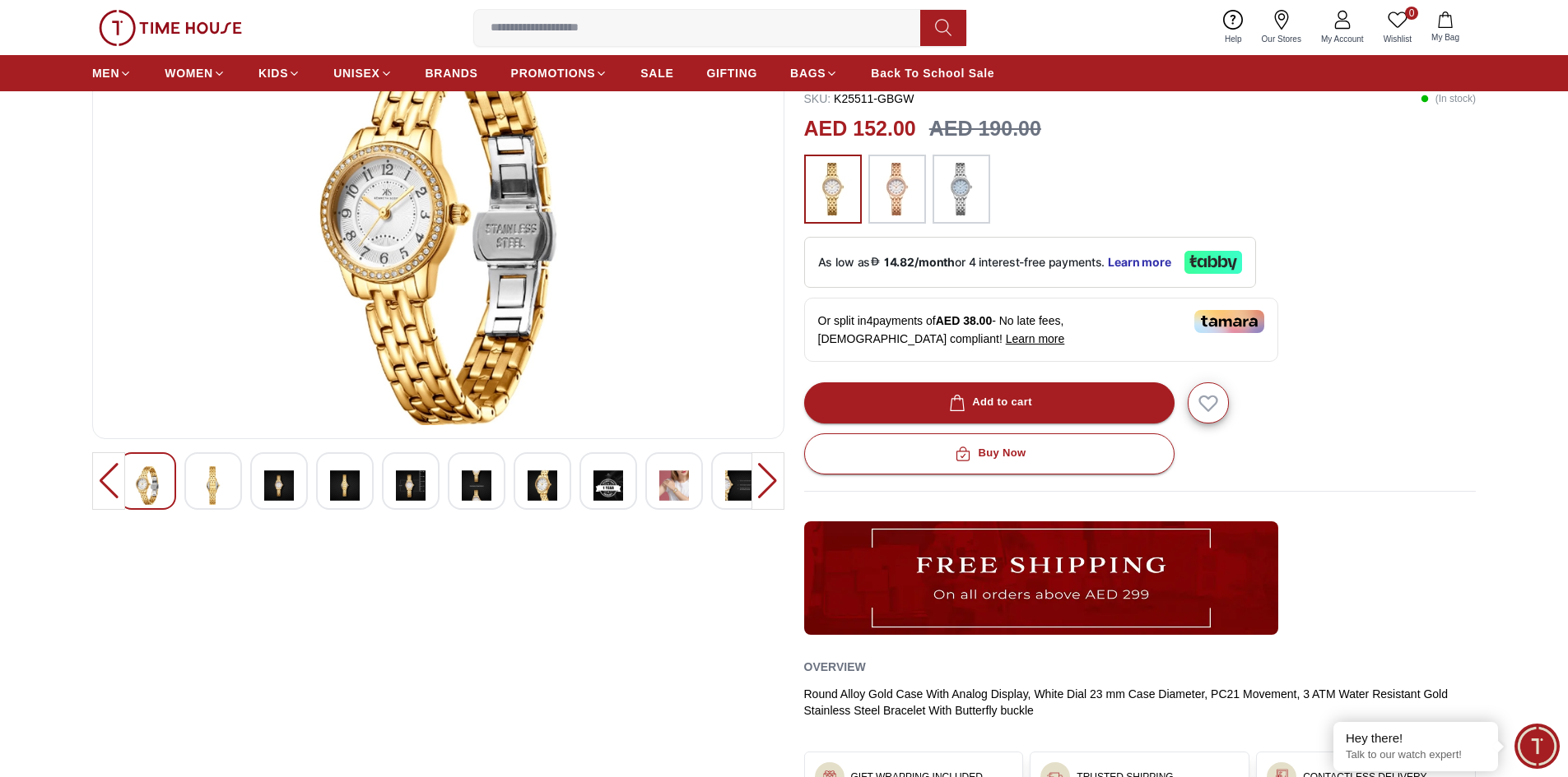
click at [346, 490] on img at bounding box center [345, 486] width 30 height 38
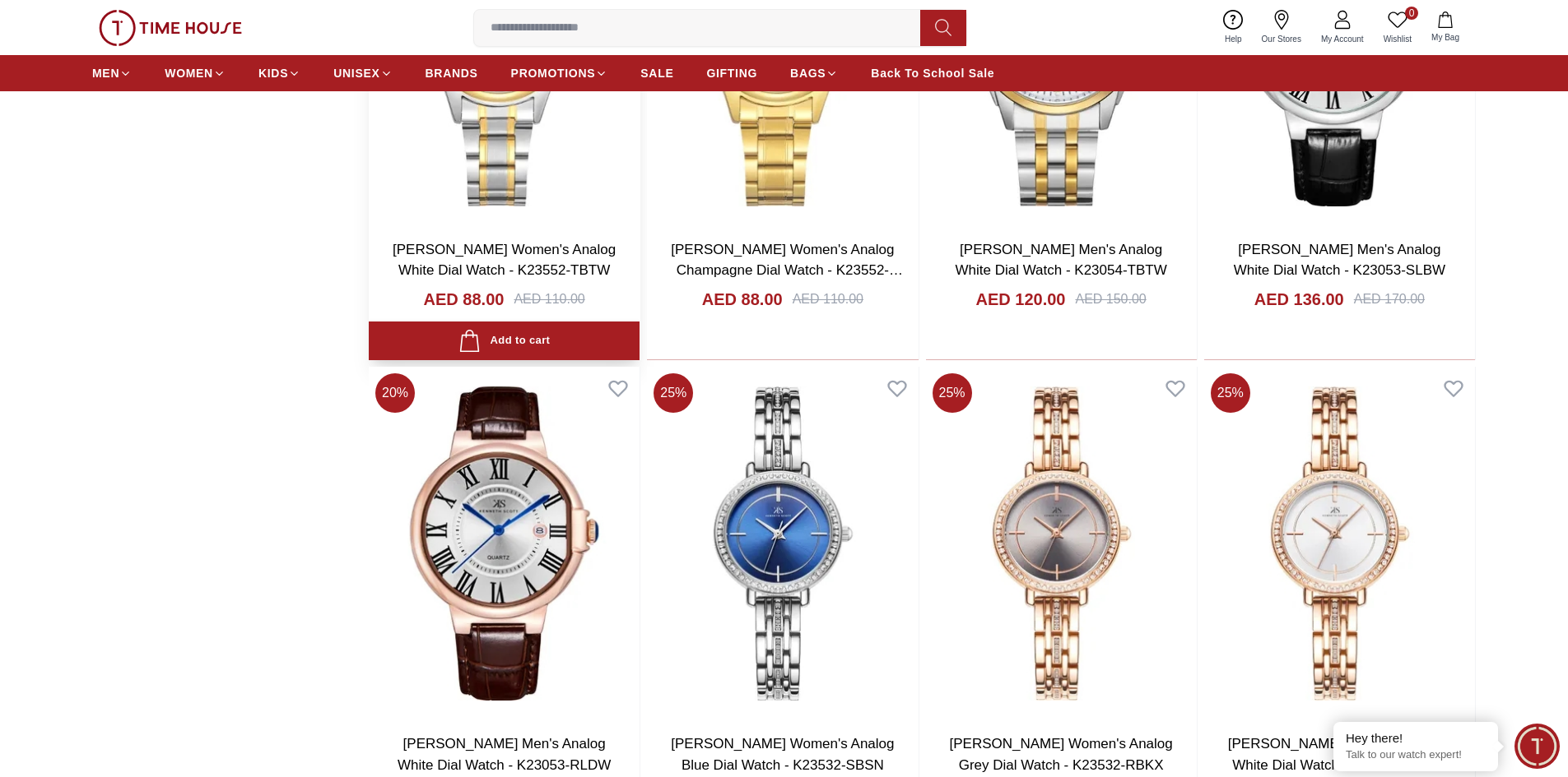
scroll to position [2099, 0]
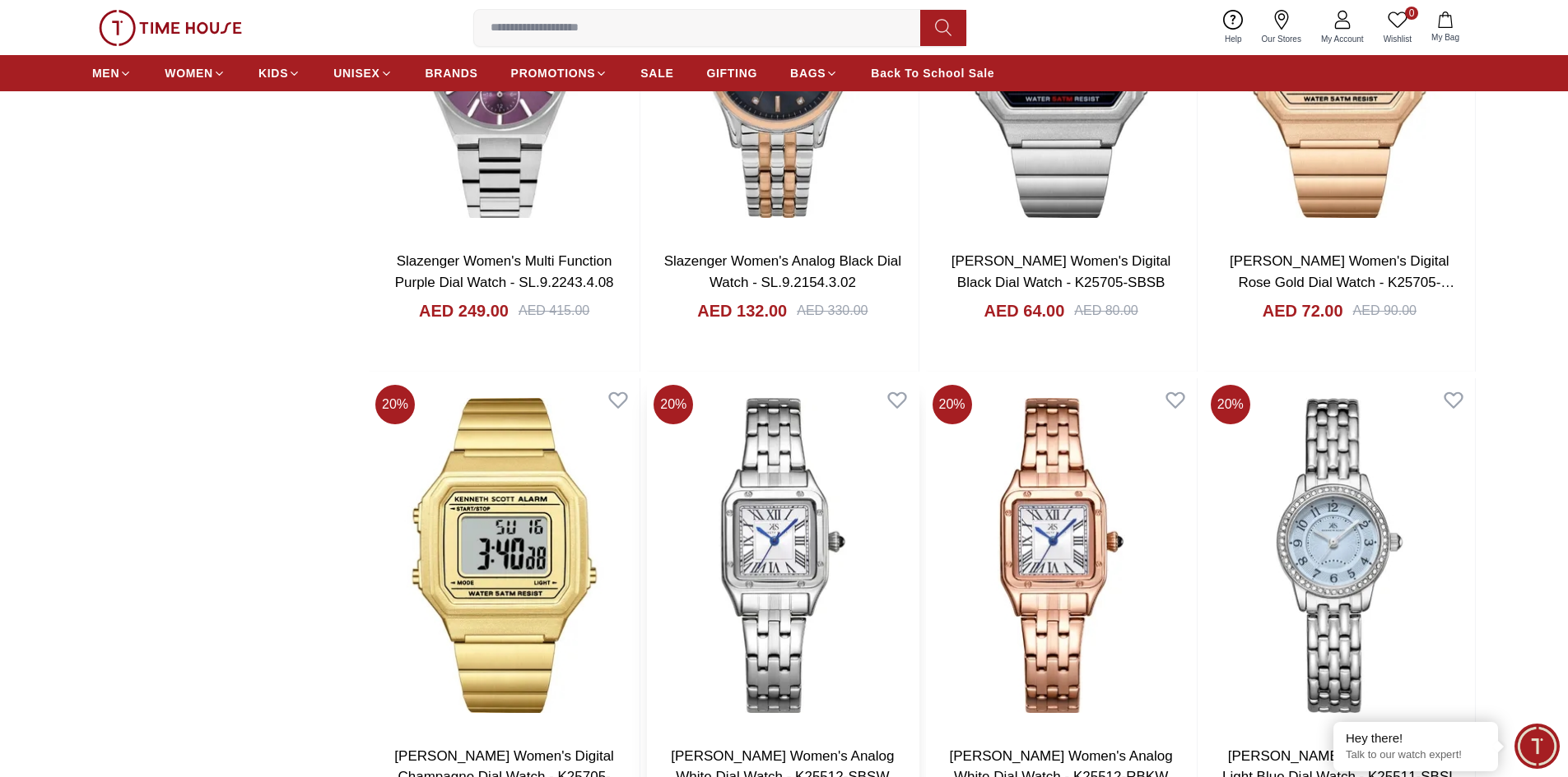
scroll to position [7117, 0]
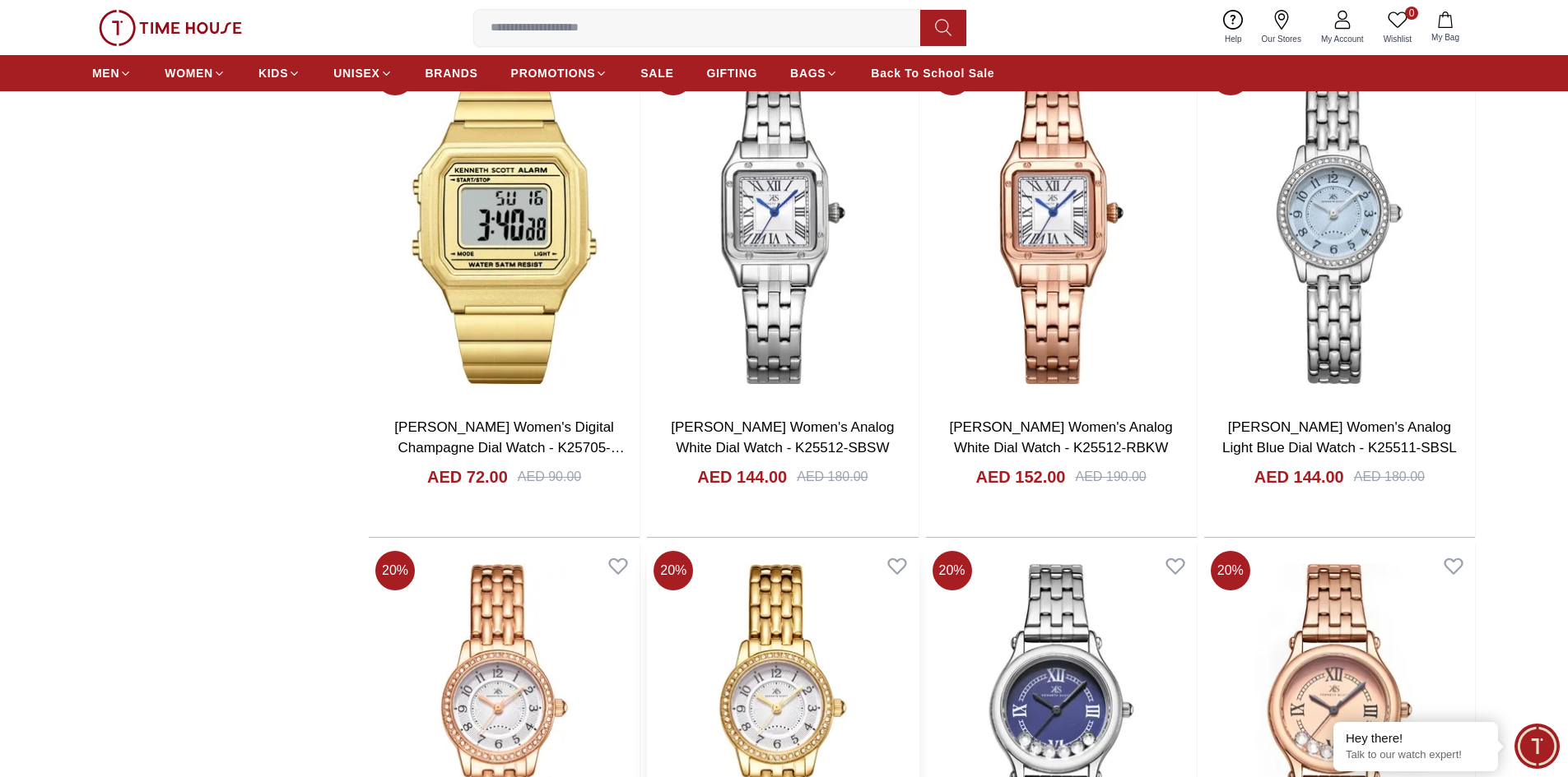
scroll to position [7446, 0]
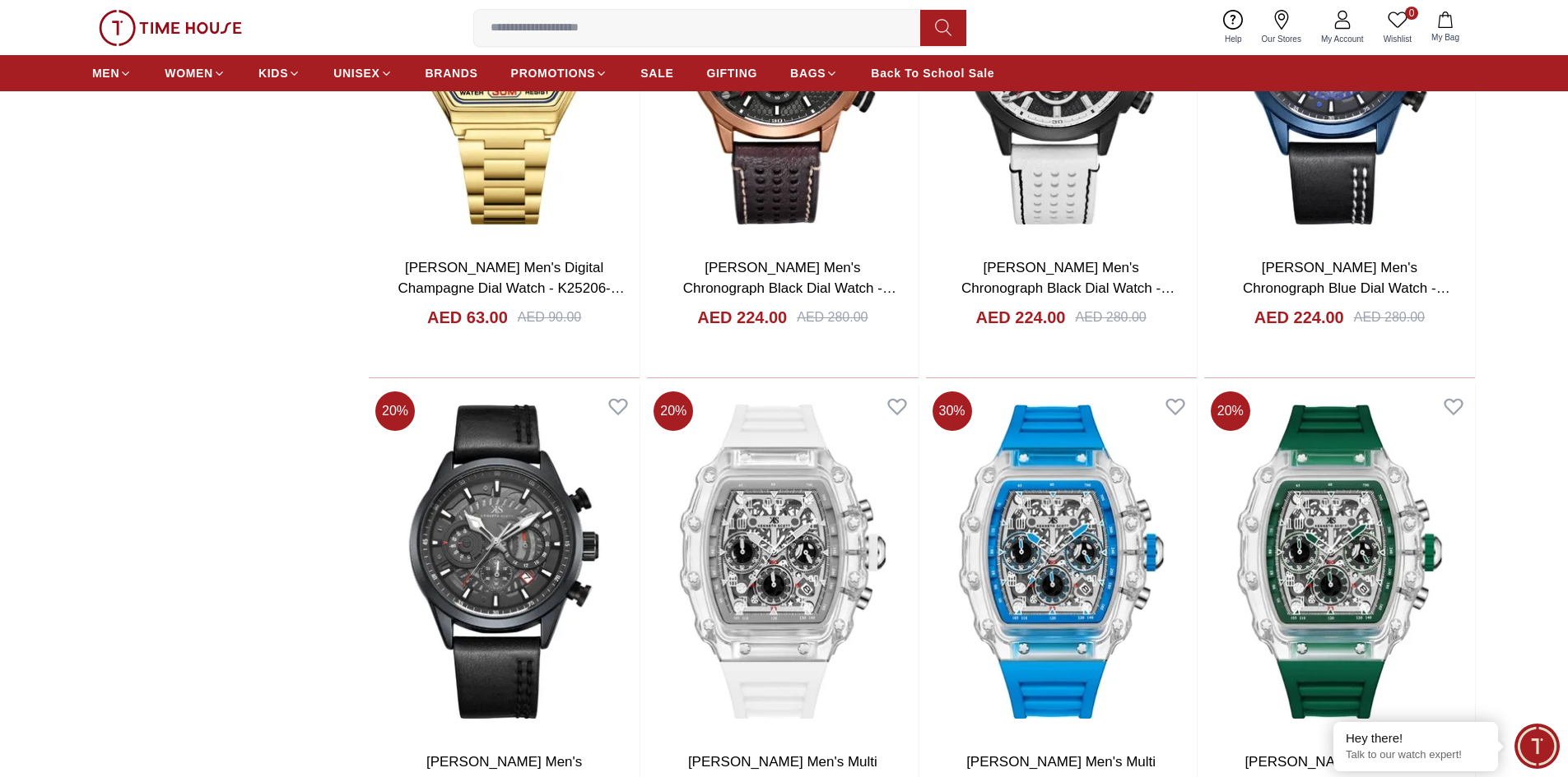
scroll to position [9668, 0]
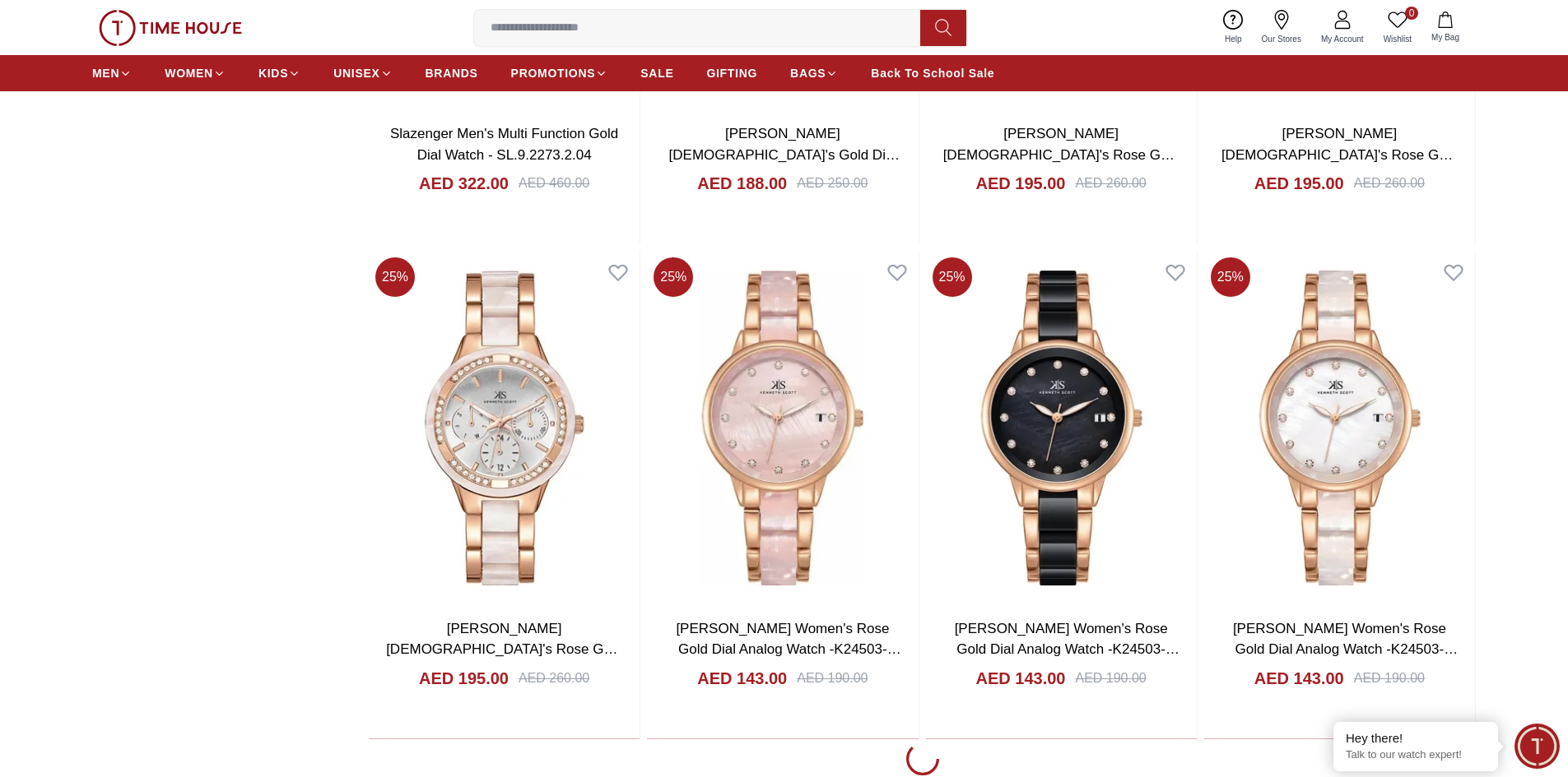
scroll to position [13944, 0]
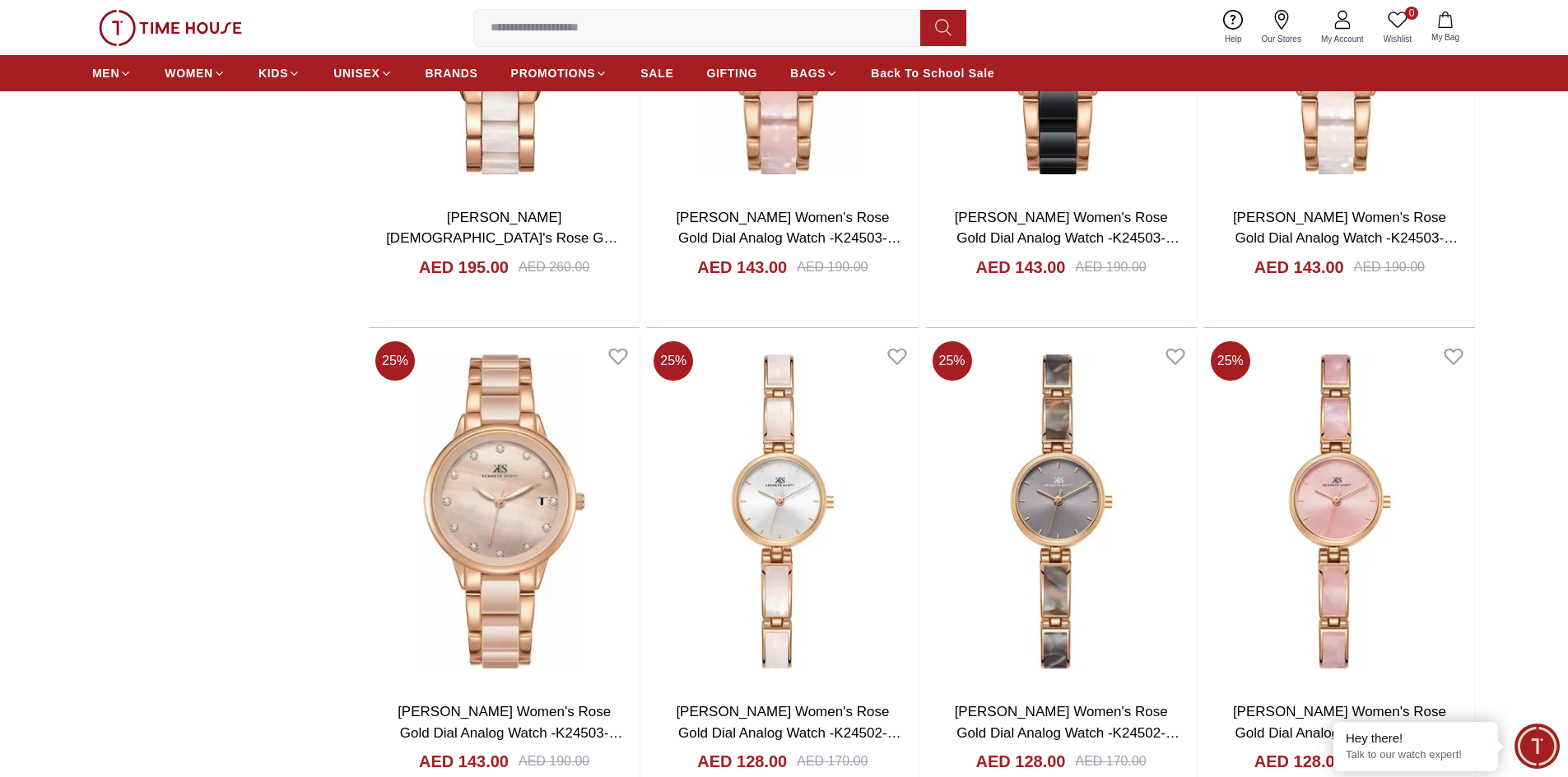
scroll to position [14356, 0]
